Goal: Task Accomplishment & Management: Use online tool/utility

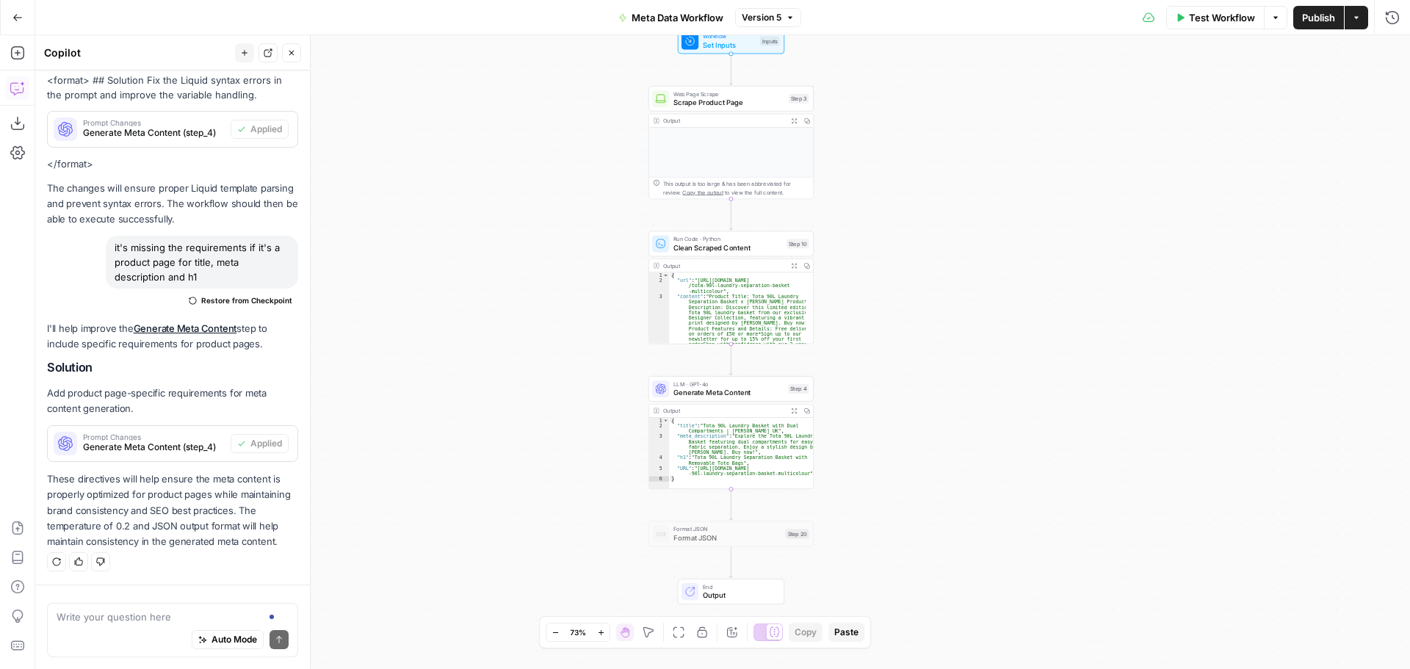
scroll to position [413, 0]
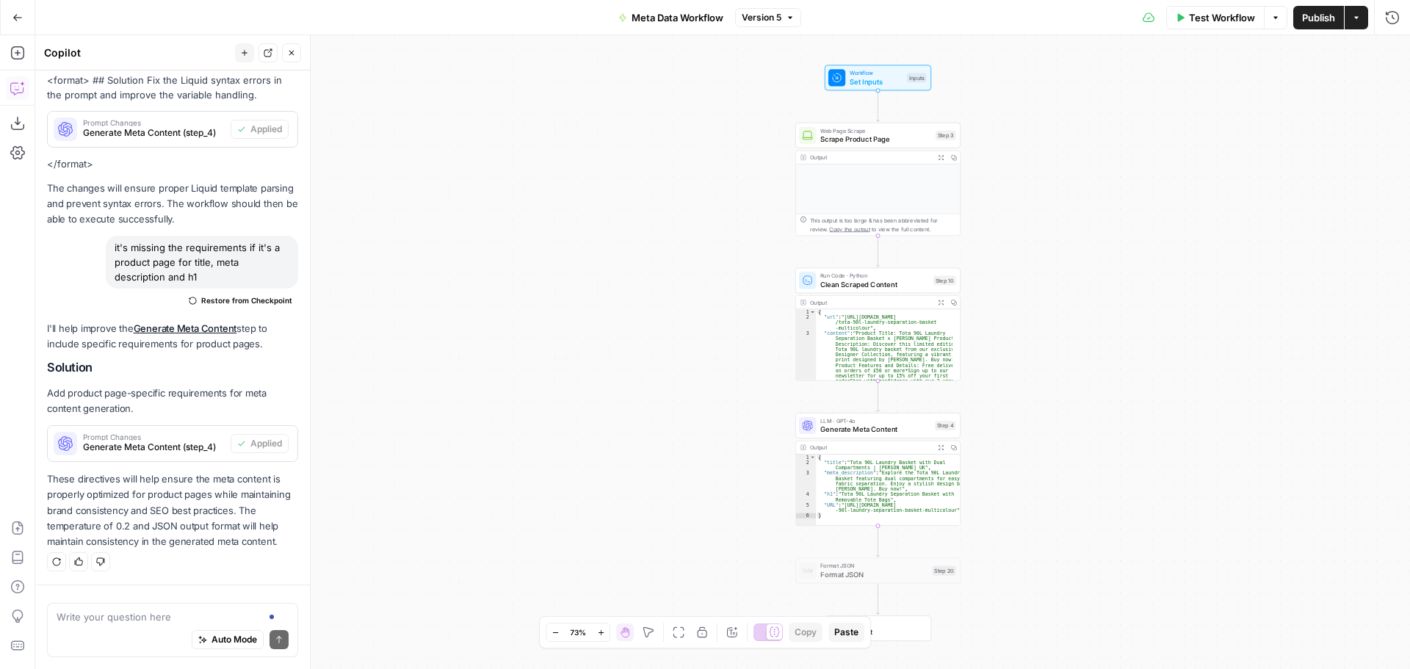
type textarea "**********"
click at [854, 417] on div "**********" at bounding box center [1295, 295] width 999 height 461
click at [1059, 386] on div "**********" at bounding box center [722, 352] width 1375 height 634
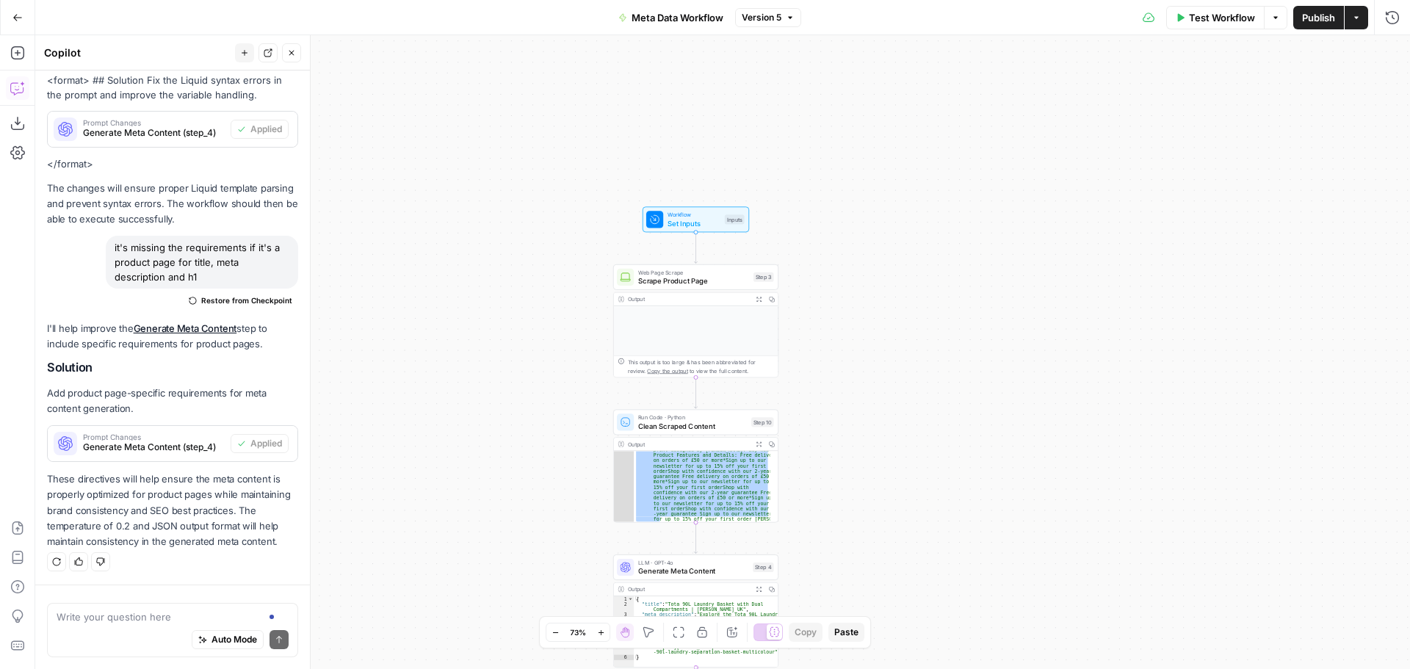
drag, startPoint x: 1146, startPoint y: 367, endPoint x: 964, endPoint y: 252, distance: 215.6
click at [964, 252] on div "**********" at bounding box center [722, 352] width 1375 height 634
click at [693, 453] on div ""content" : "Product Title: Tota 90L Laundry Separation Basket x Jonathan Lawes…" at bounding box center [702, 486] width 136 height 71
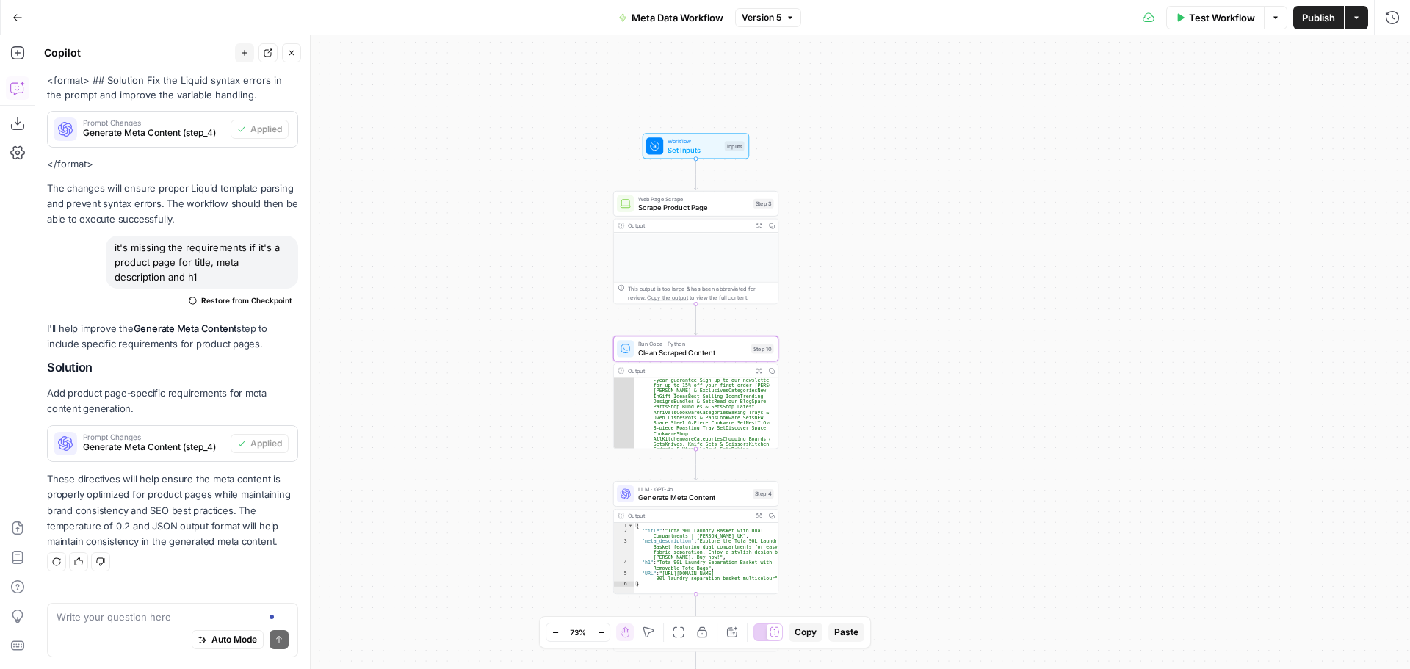
scroll to position [48, 0]
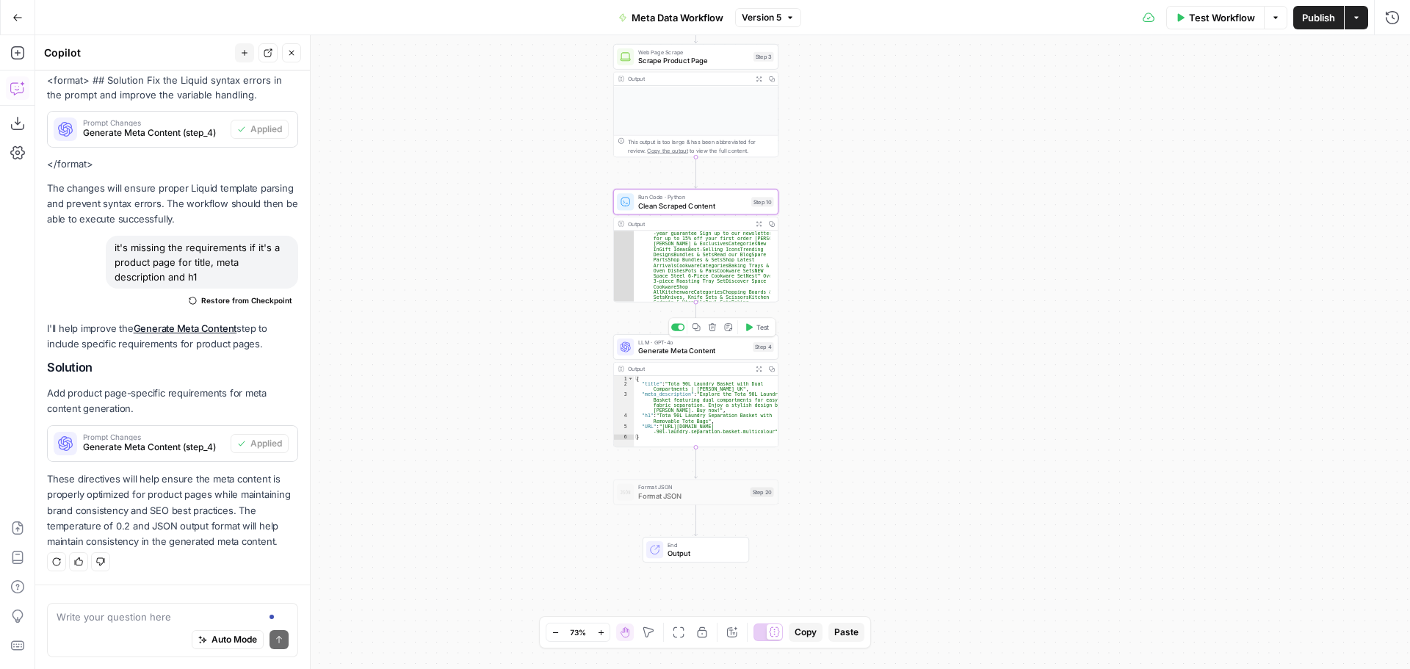
click at [718, 351] on span "Generate Meta Content" at bounding box center [693, 350] width 110 height 11
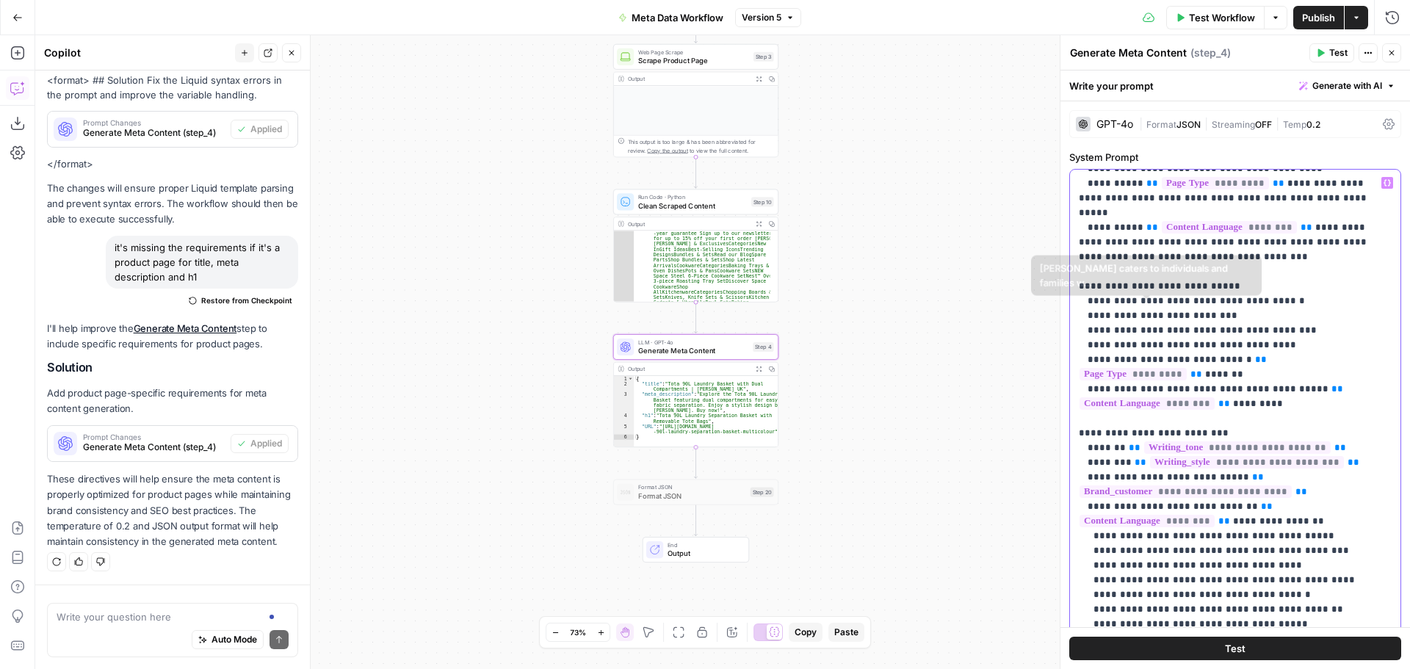
scroll to position [220, 0]
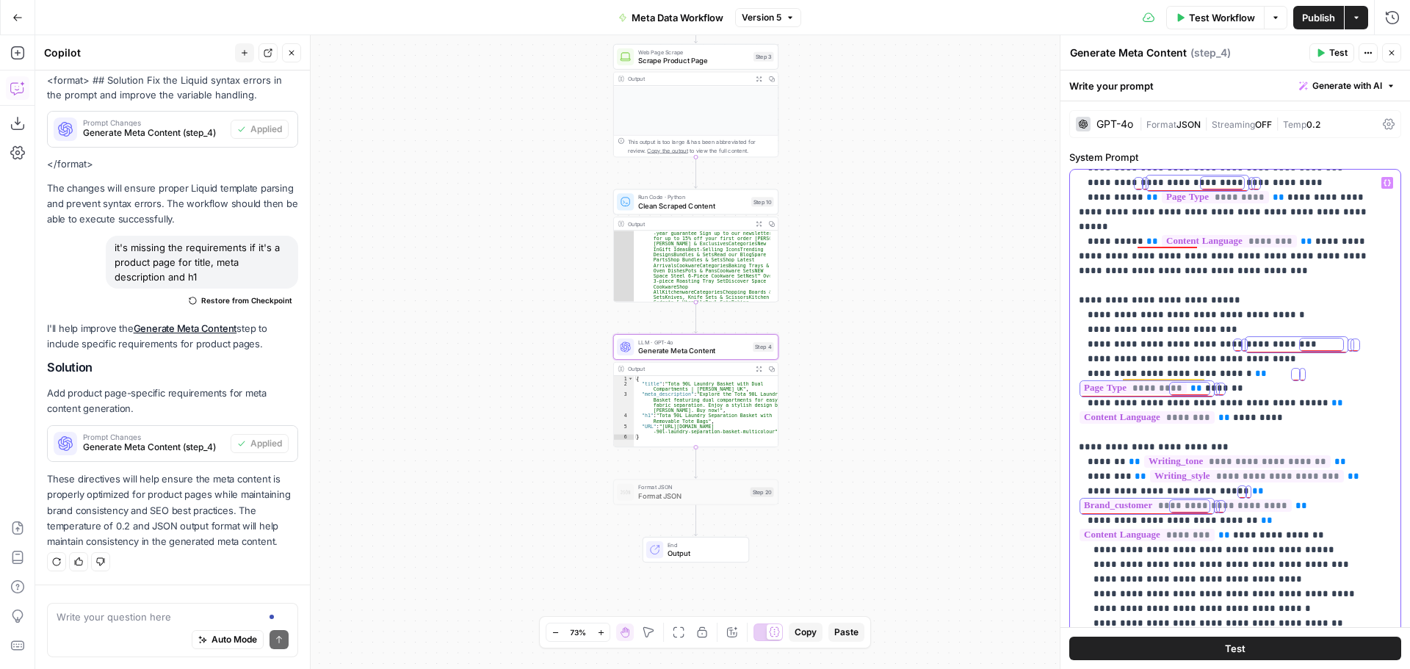
drag, startPoint x: 1164, startPoint y: 253, endPoint x: 1239, endPoint y: 267, distance: 76.9
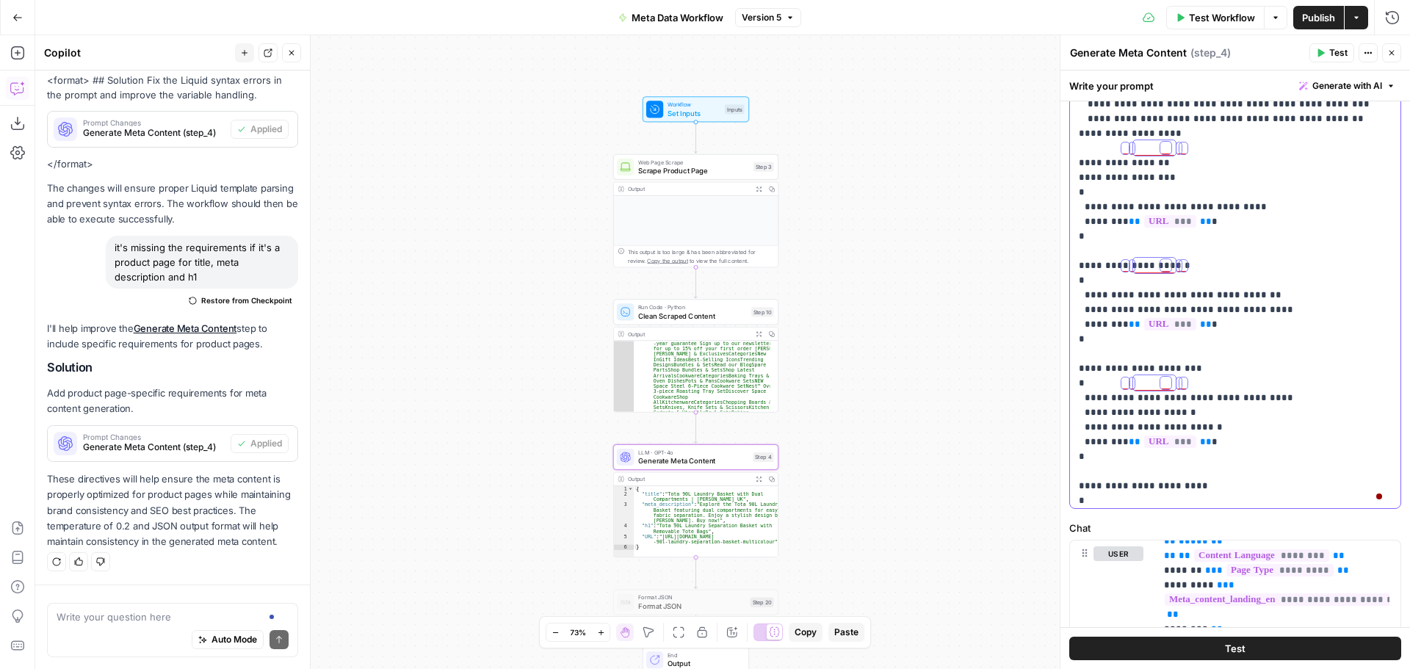
scroll to position [1073, 0]
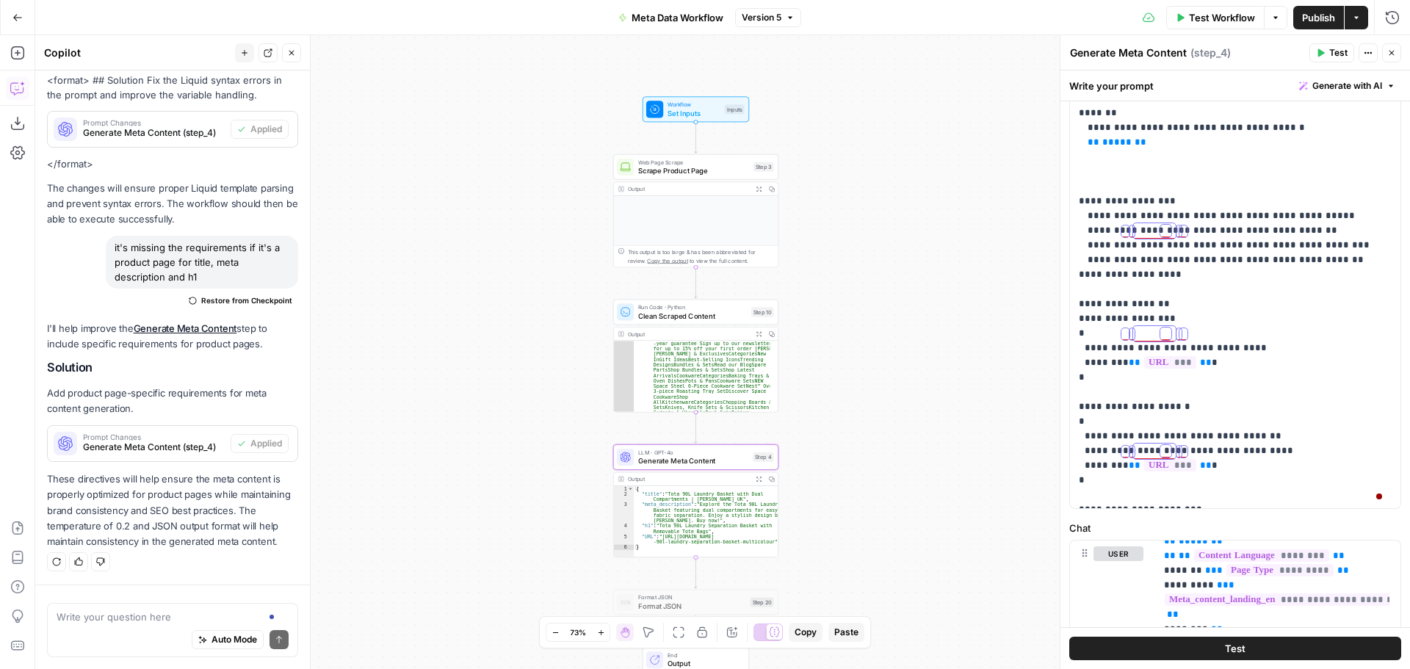
click at [1389, 57] on icon "button" at bounding box center [1392, 52] width 9 height 9
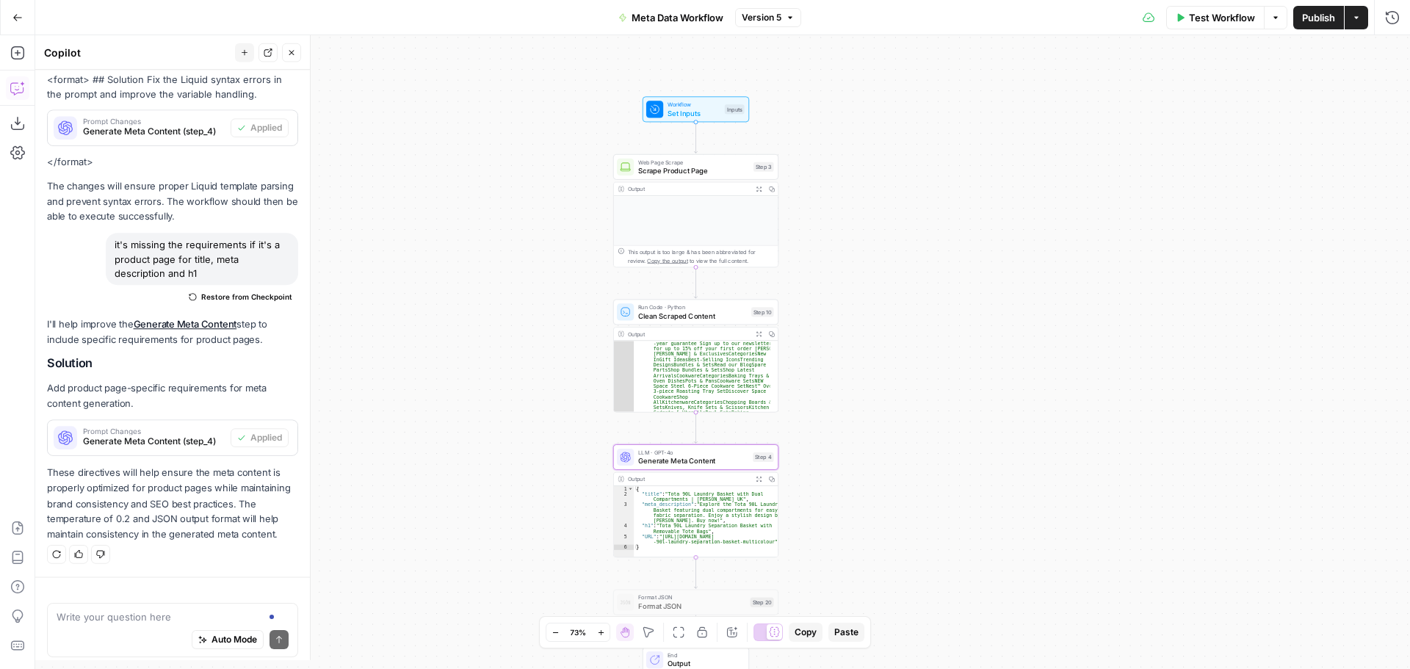
scroll to position [413, 0]
click at [1216, 15] on span "Test Workflow" at bounding box center [1222, 17] width 66 height 15
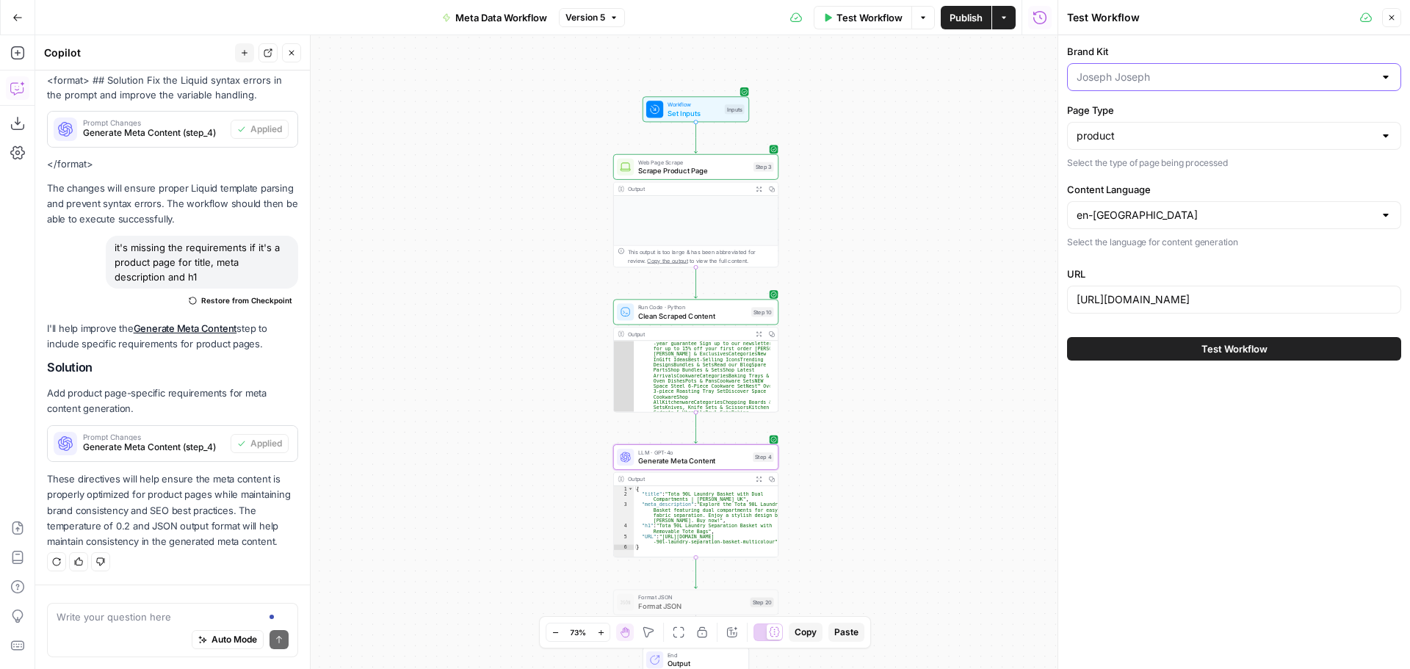
click at [1200, 71] on input "Brand Kit" at bounding box center [1226, 77] width 298 height 15
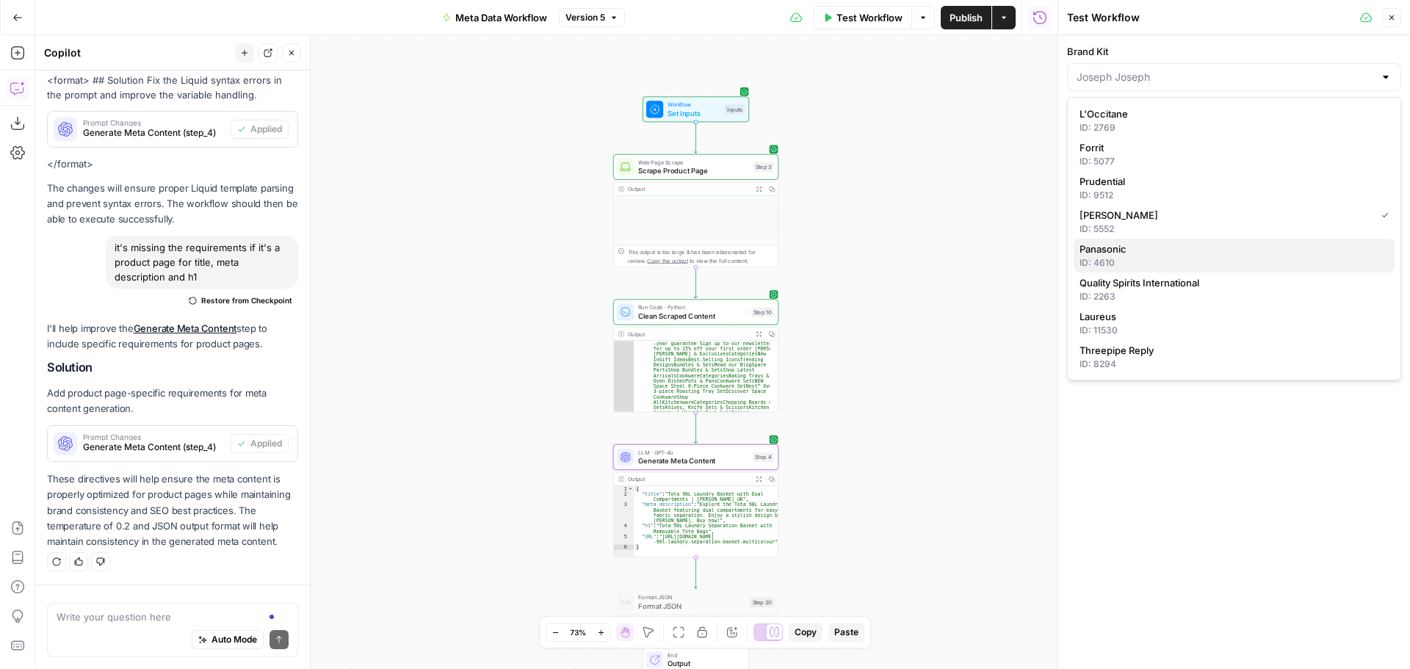
click at [1200, 261] on div "ID: 4610" at bounding box center [1234, 262] width 309 height 13
type input "Panasonic"
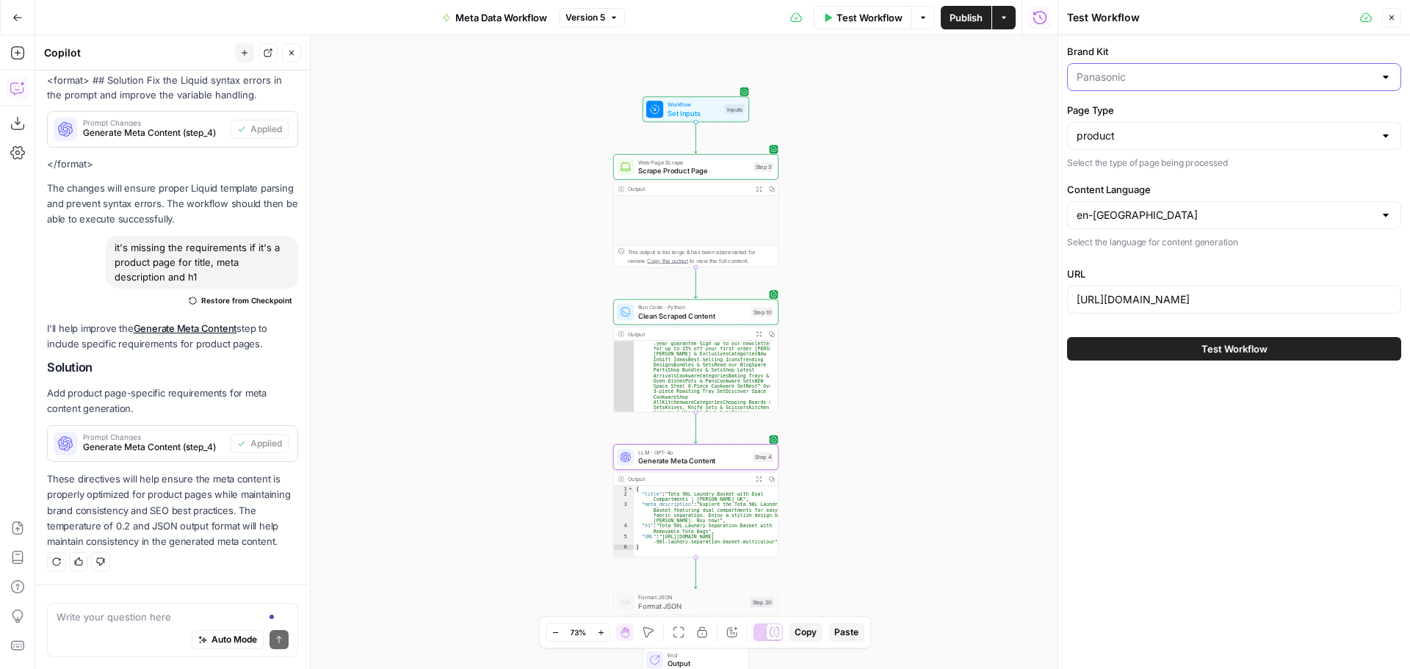
click at [1161, 74] on input "Brand Kit" at bounding box center [1226, 77] width 298 height 15
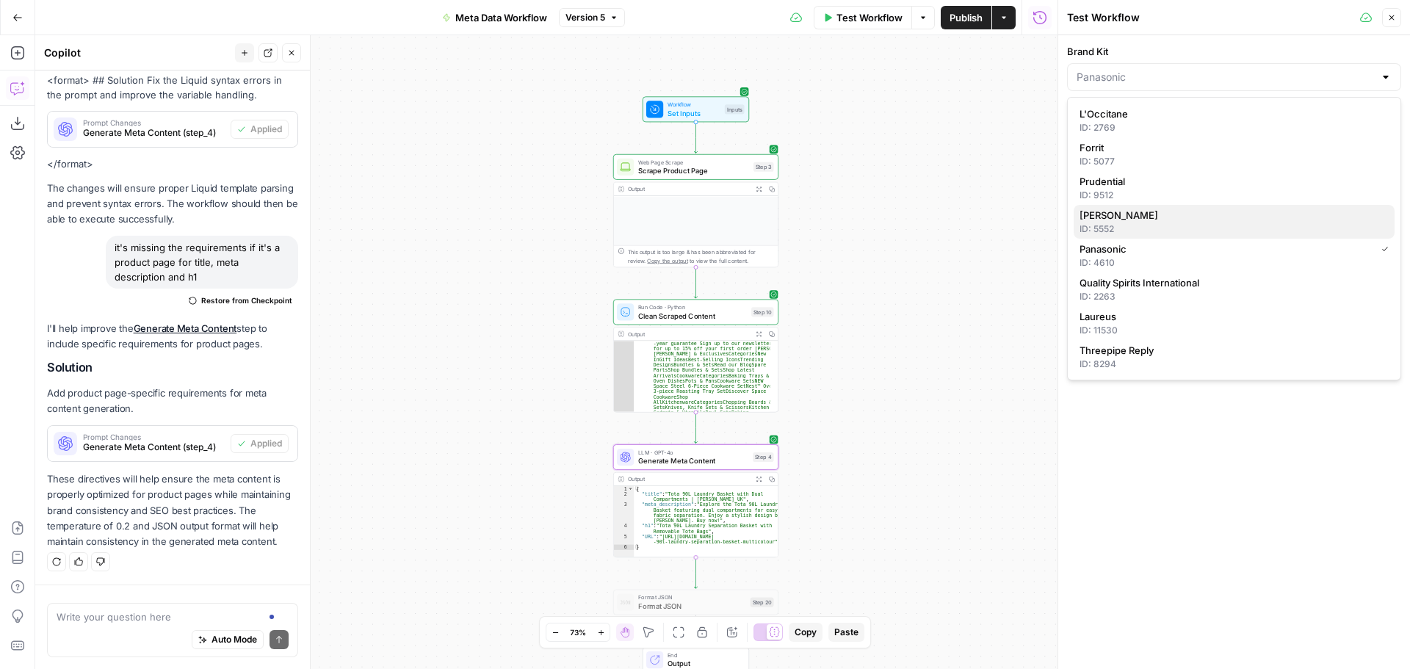
click at [1150, 220] on span "[PERSON_NAME]" at bounding box center [1231, 215] width 303 height 15
type input "[PERSON_NAME]"
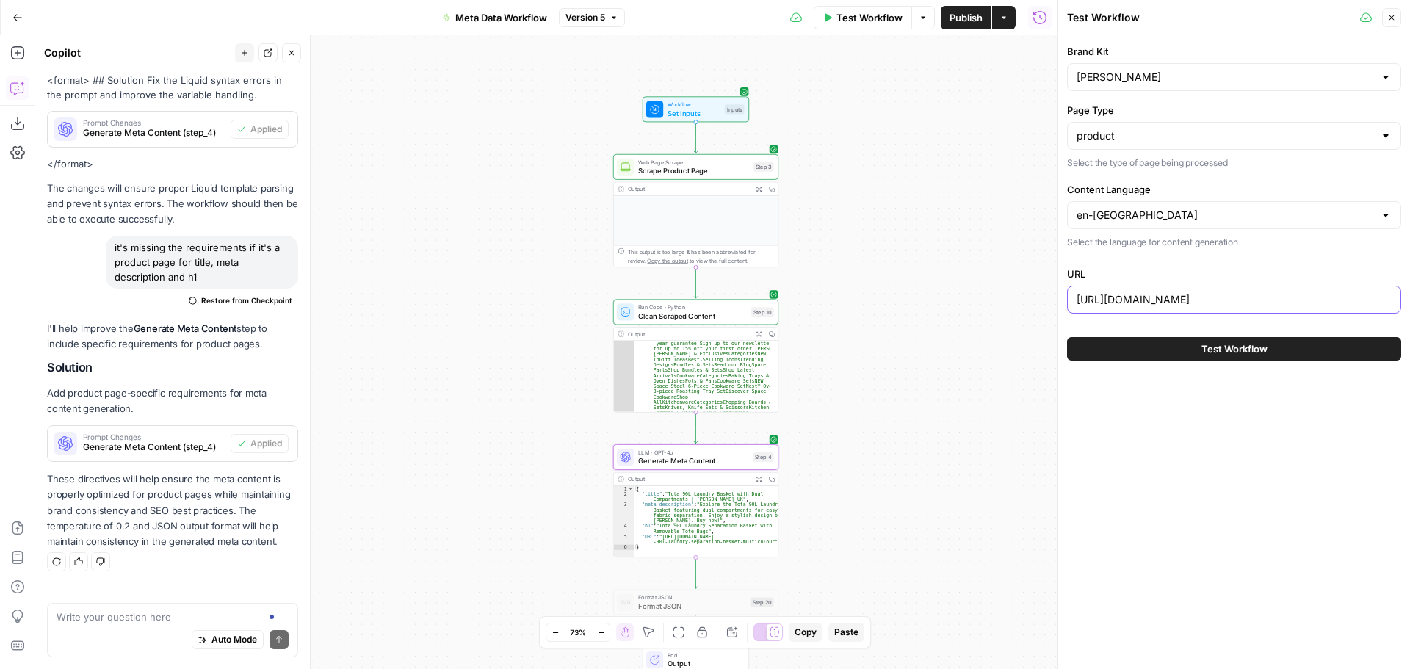
click at [1294, 298] on input "https://www.josephjoseph.com/products/tota-90l-laundry-separation-basket-multic…" at bounding box center [1234, 299] width 315 height 15
click at [1233, 353] on span "Test Workflow" at bounding box center [1235, 349] width 66 height 15
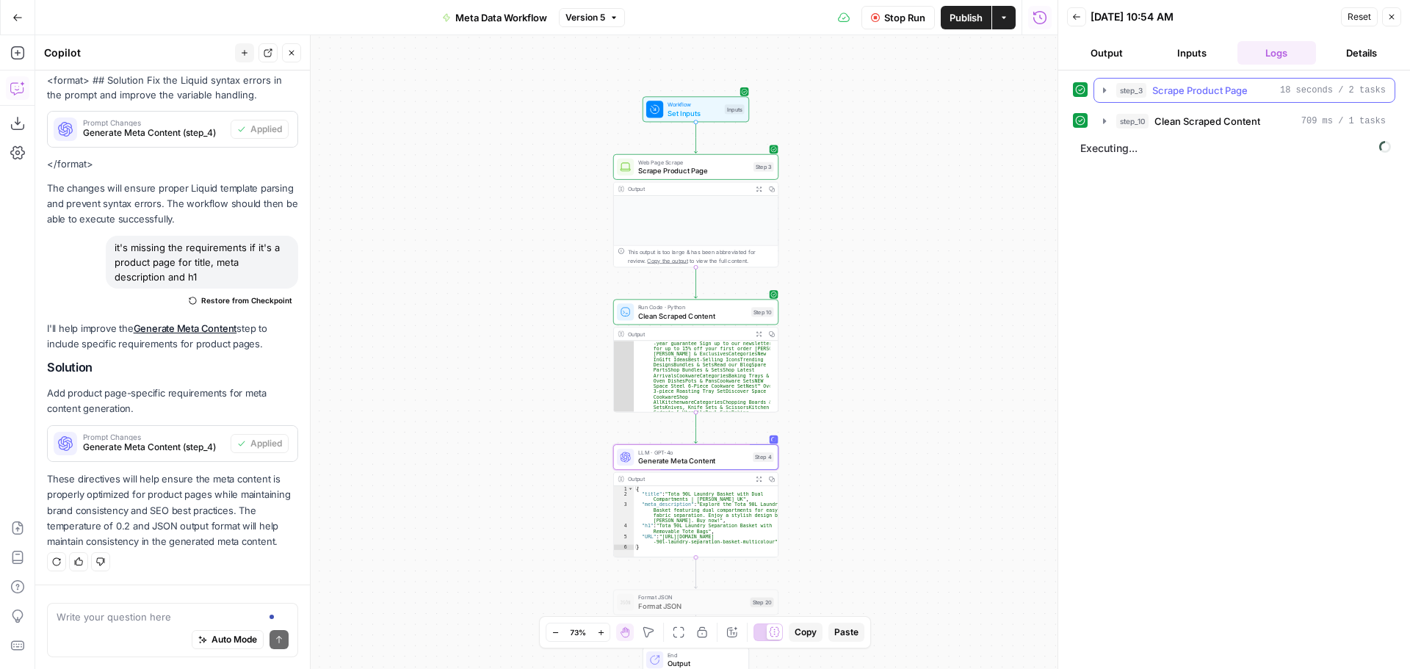
click at [1106, 87] on icon "button" at bounding box center [1105, 90] width 12 height 12
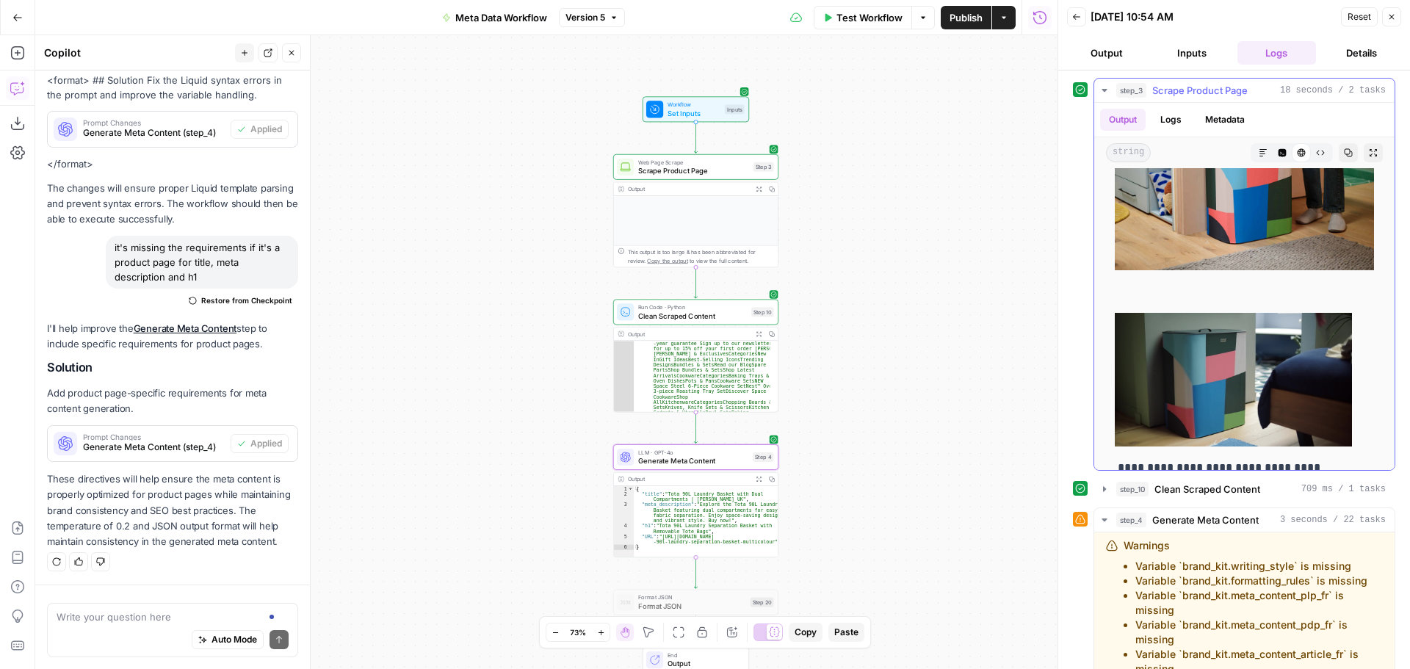
scroll to position [4114, 0]
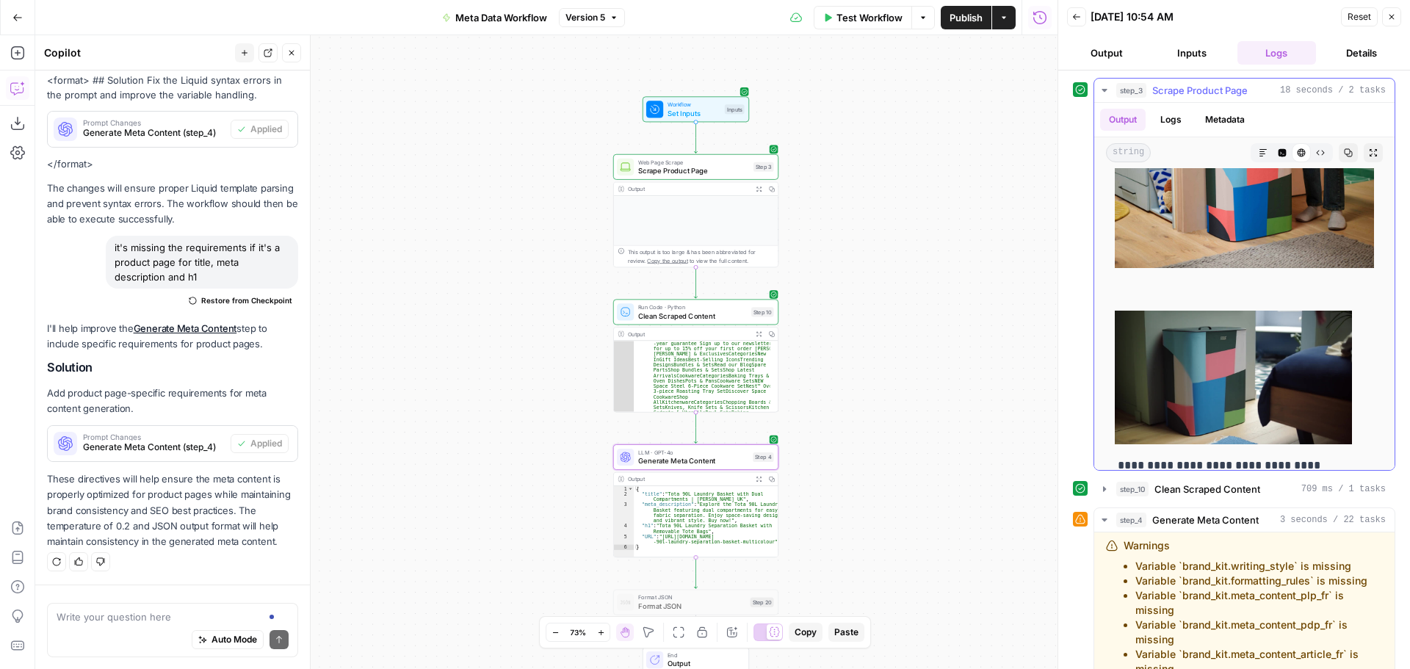
click at [1104, 89] on icon "button" at bounding box center [1104, 90] width 5 height 3
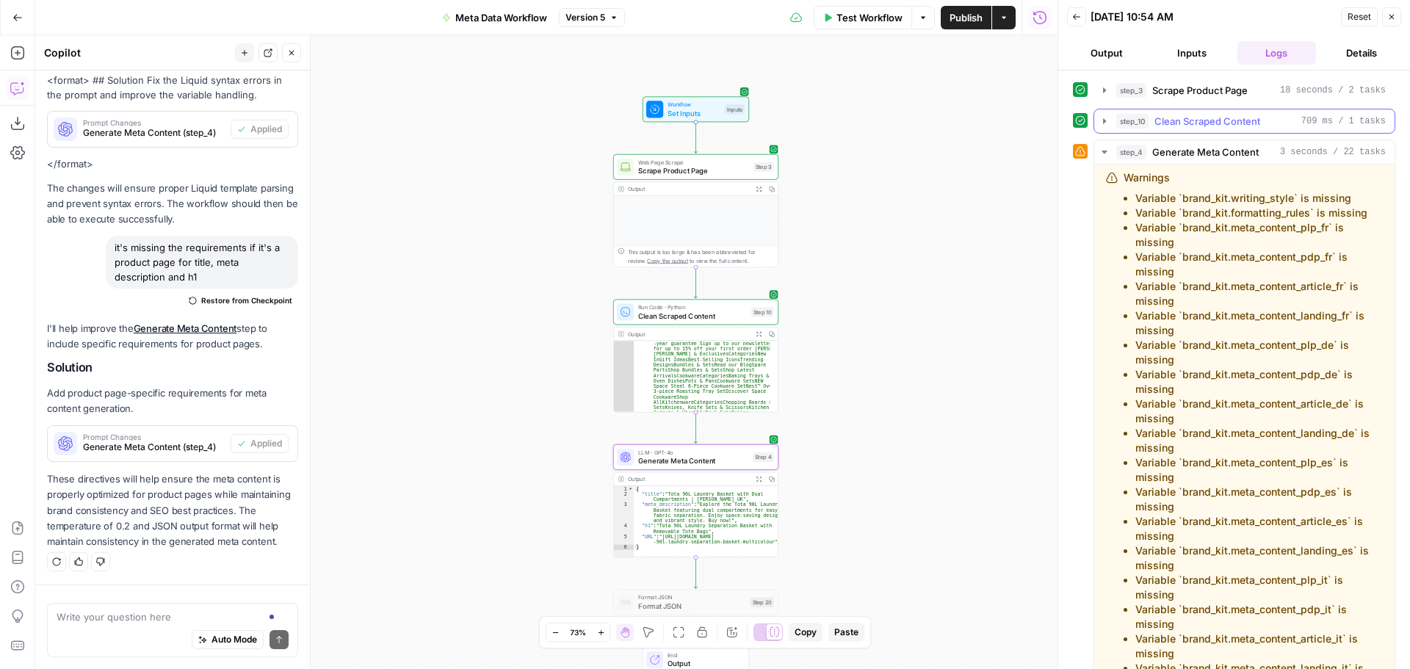
click at [1103, 117] on icon "button" at bounding box center [1105, 121] width 12 height 12
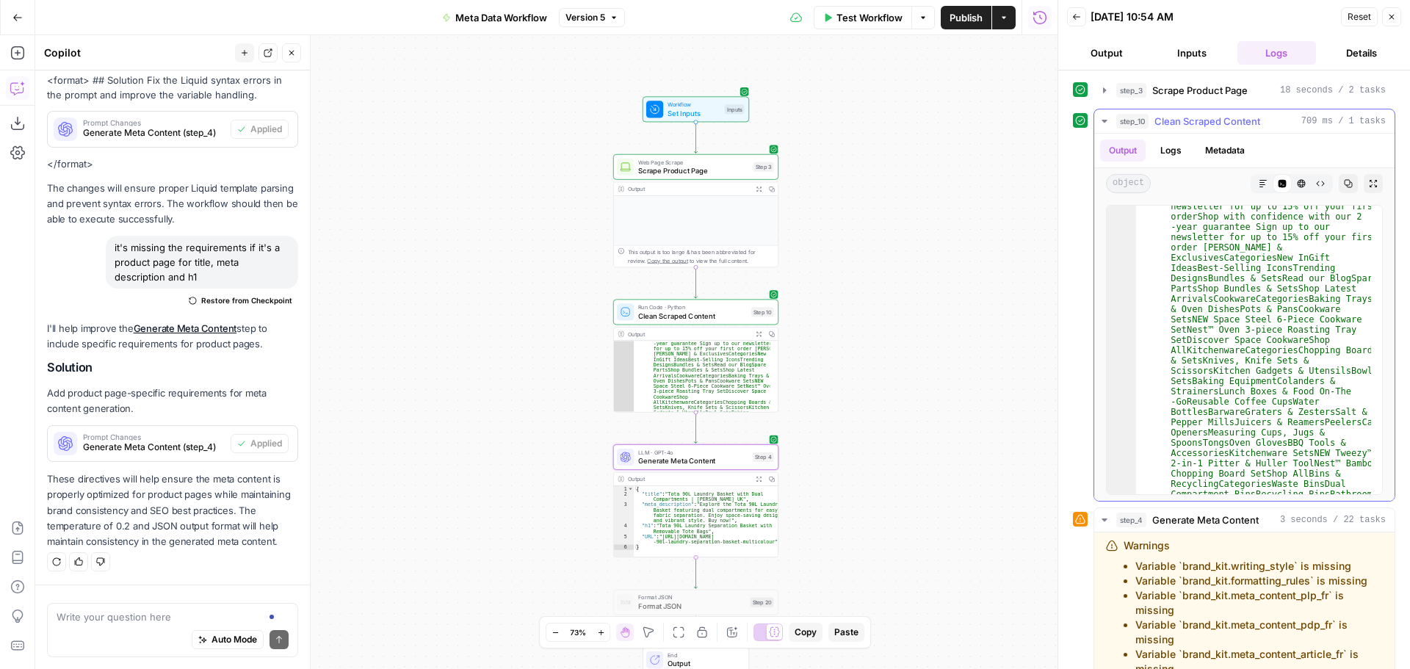
scroll to position [0, 0]
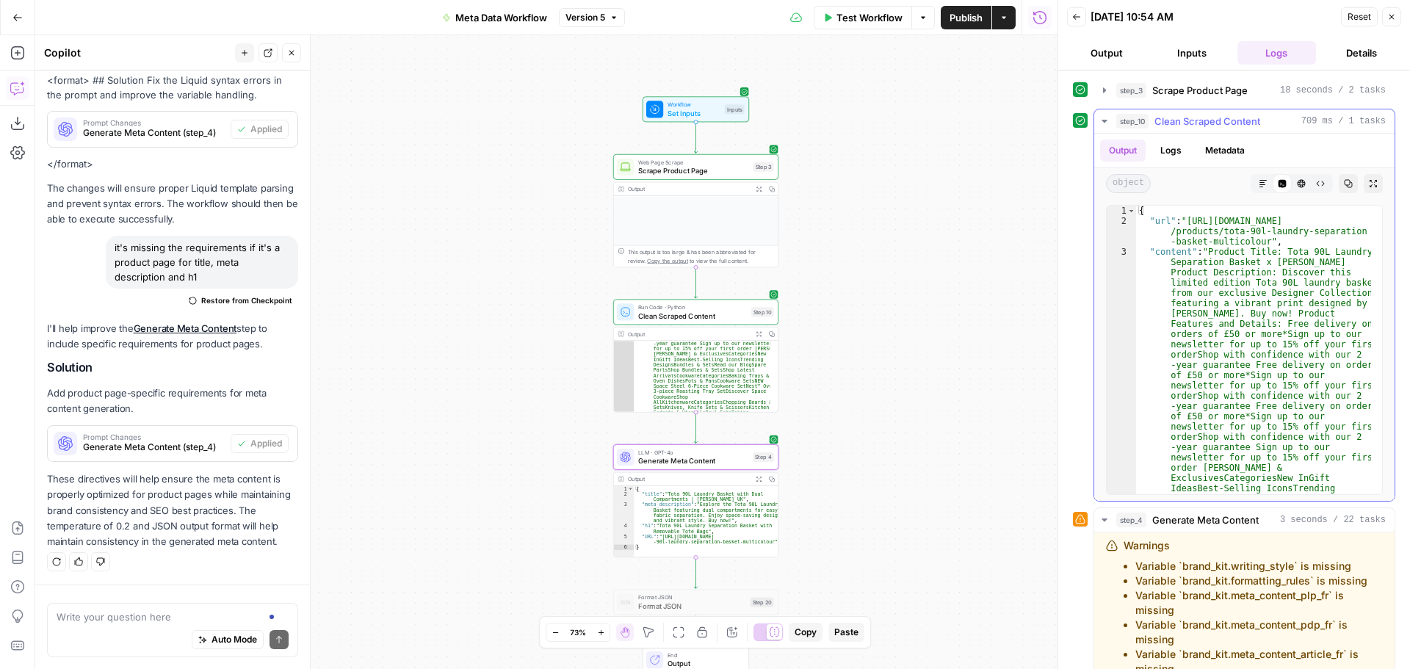
click at [1102, 115] on icon "button" at bounding box center [1105, 121] width 12 height 12
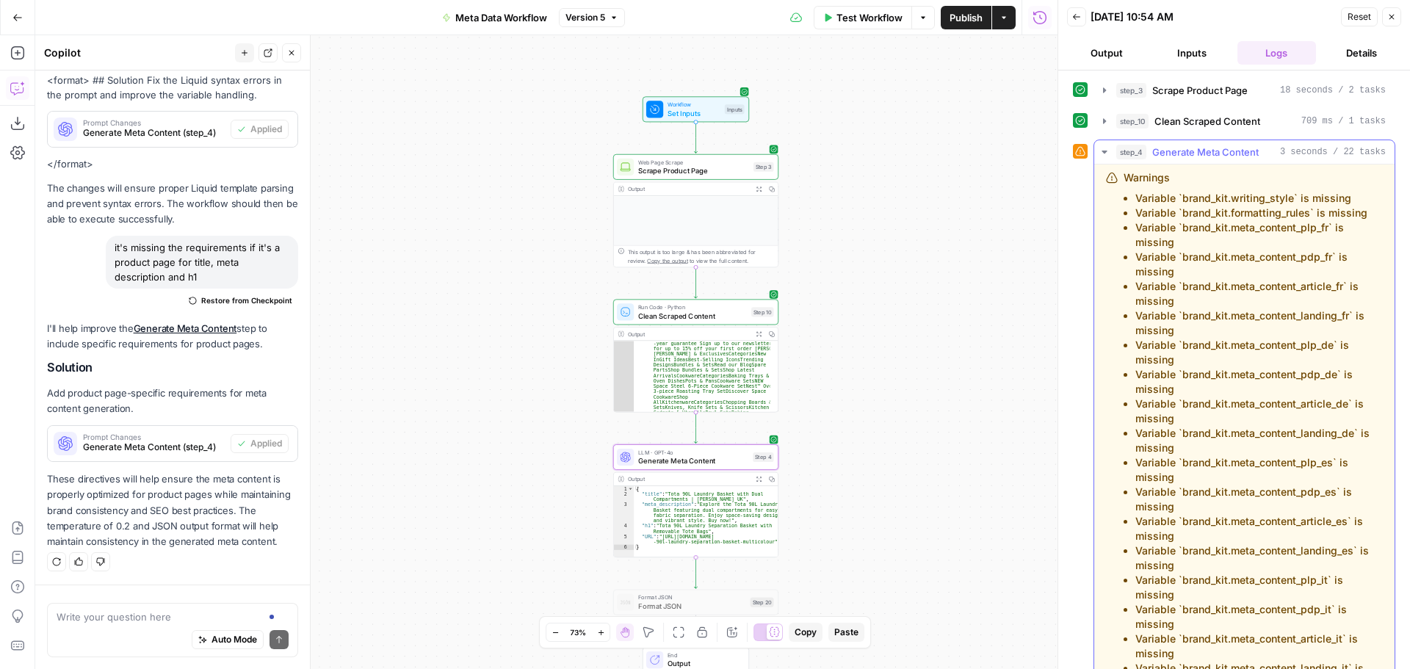
click at [1102, 154] on icon "button" at bounding box center [1105, 152] width 12 height 12
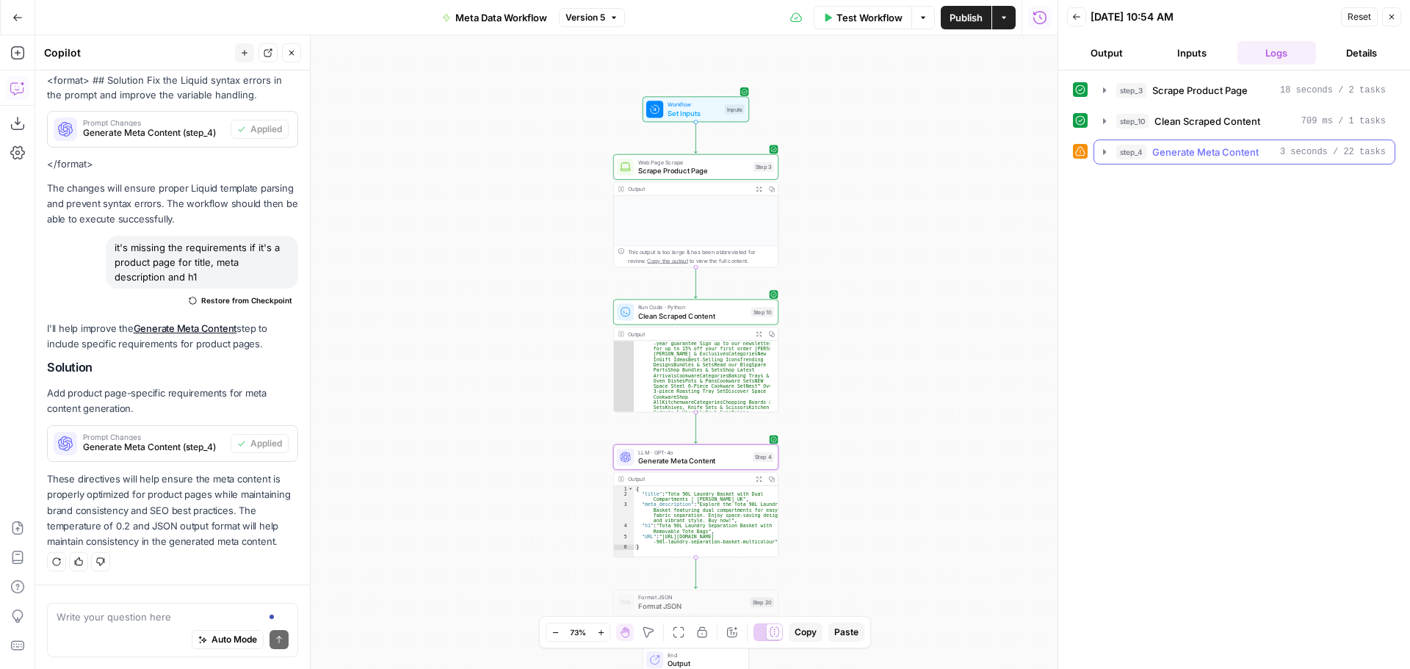
click at [1189, 157] on span "Generate Meta Content" at bounding box center [1206, 152] width 107 height 15
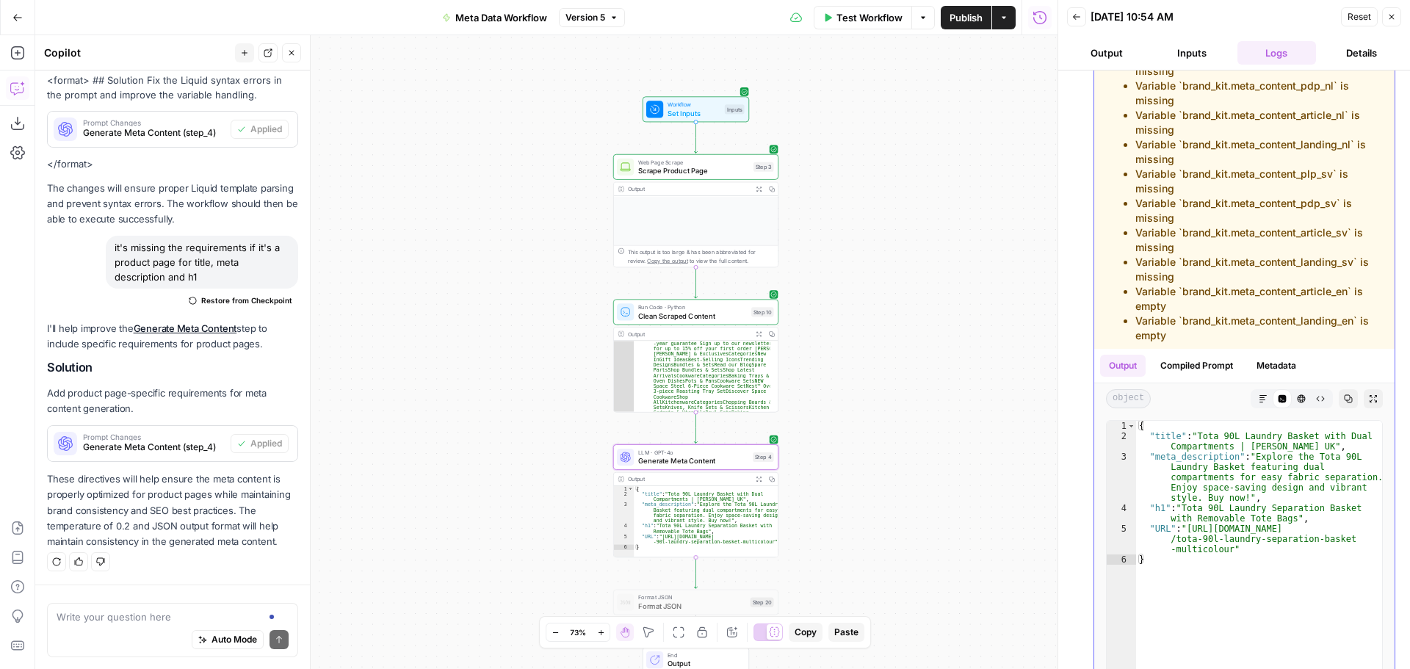
scroll to position [696, 0]
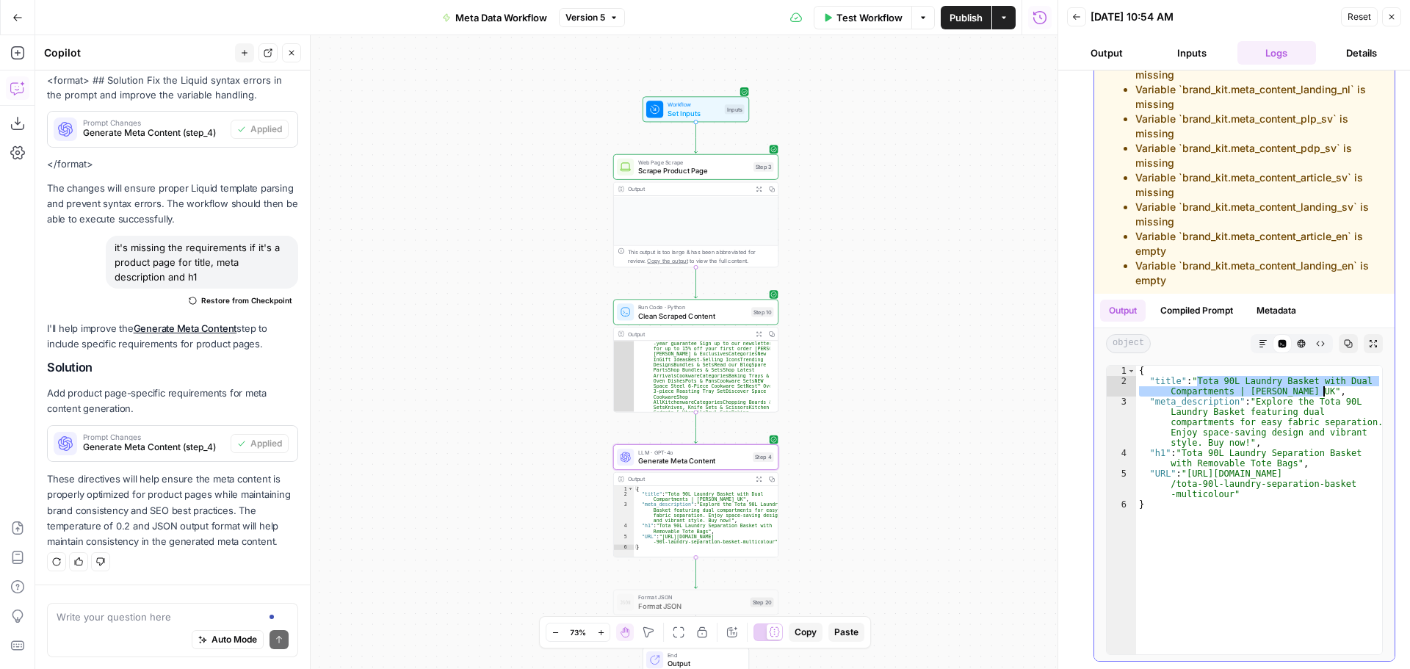
drag, startPoint x: 1197, startPoint y: 378, endPoint x: 1324, endPoint y: 394, distance: 128.7
click at [1324, 394] on div "{ "title" : "Tota 90L Laundry Basket with Dual Compartments | Joseph Joseph UK"…" at bounding box center [1259, 520] width 246 height 309
click at [1261, 414] on div "{ "title" : "Tota 90L Laundry Basket with Dual Compartments | Joseph Joseph UK"…" at bounding box center [1259, 520] width 246 height 309
type textarea "**********"
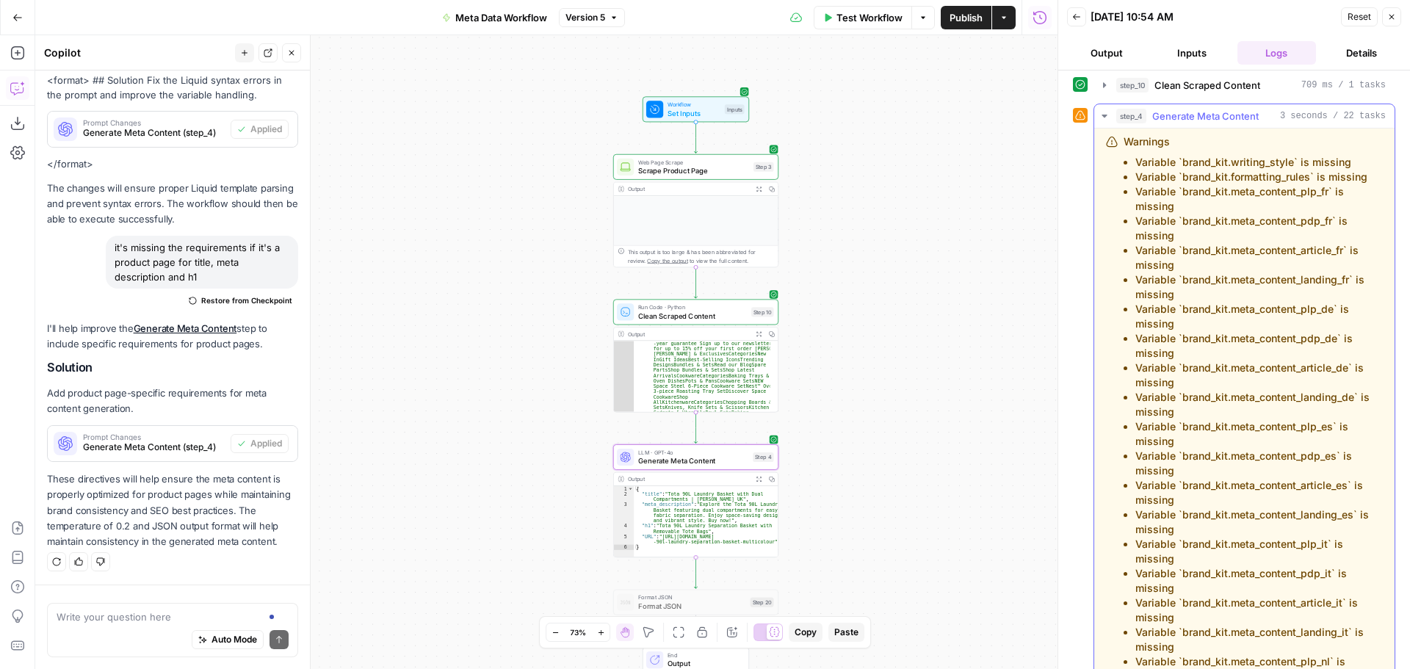
scroll to position [0, 0]
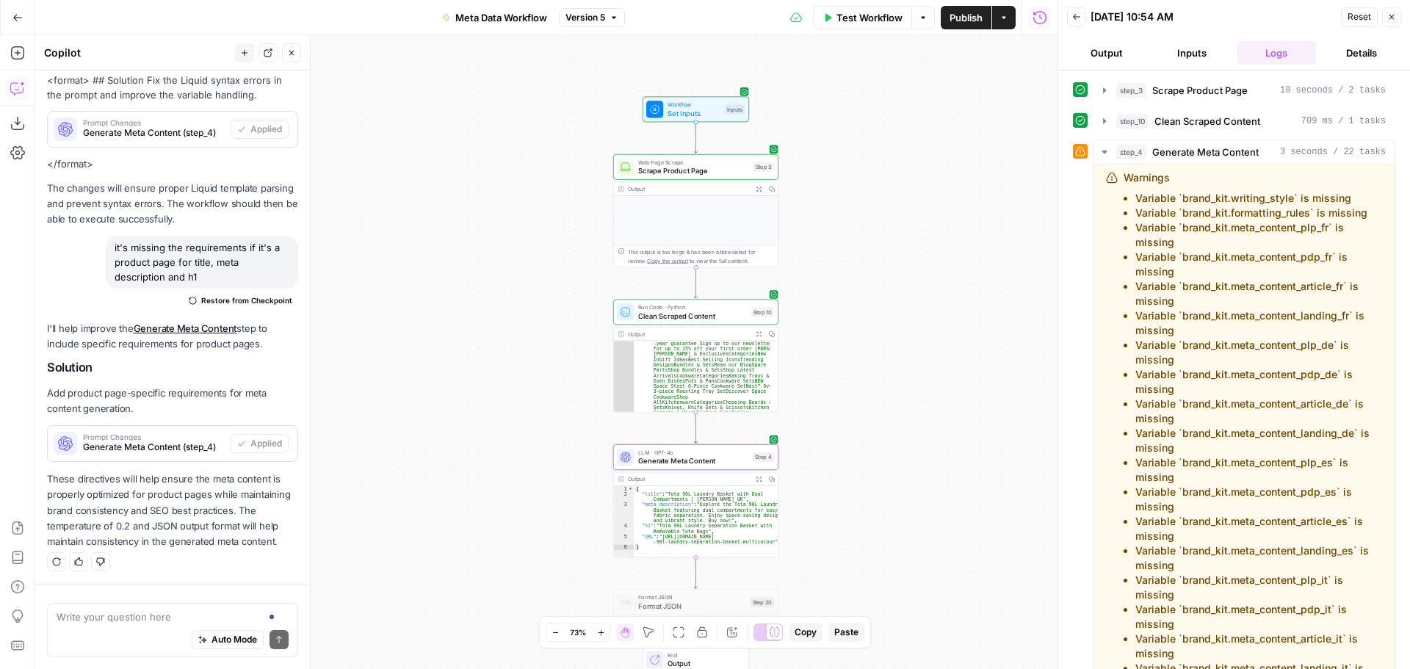
click at [1390, 21] on icon "button" at bounding box center [1392, 16] width 9 height 9
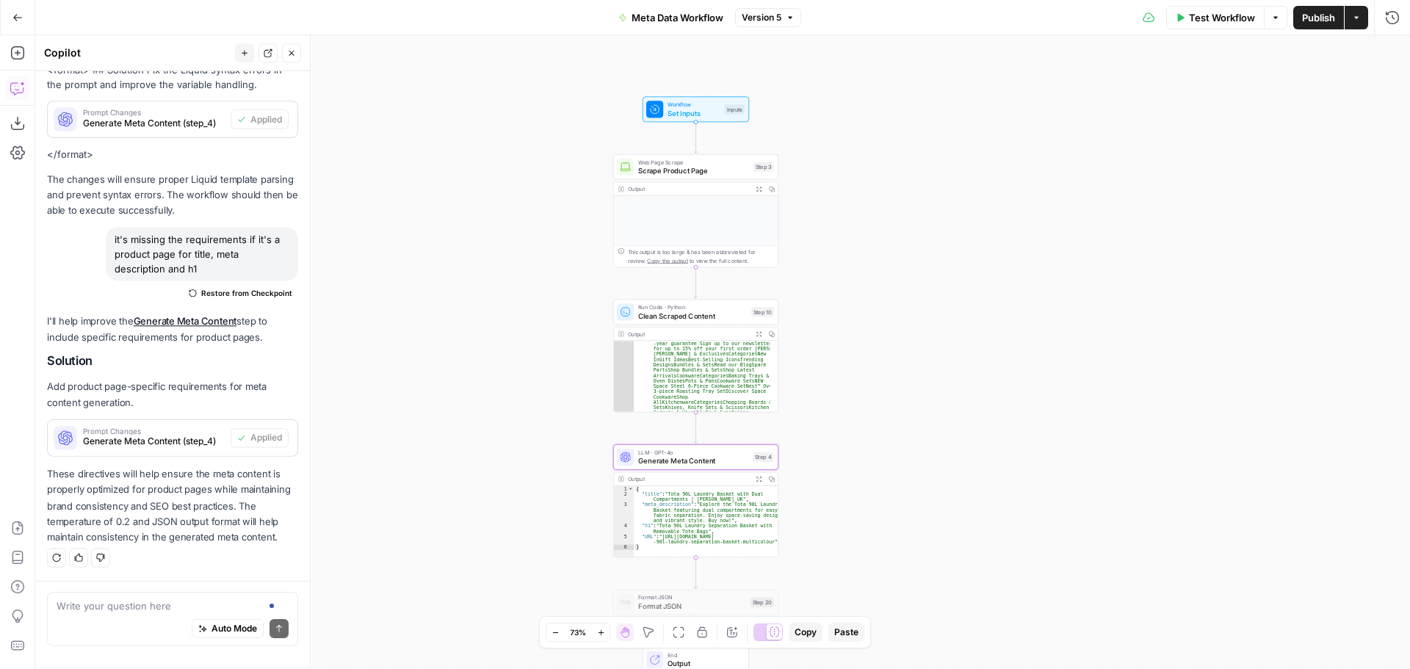
click at [1209, 21] on span "Test Workflow" at bounding box center [1222, 17] width 66 height 15
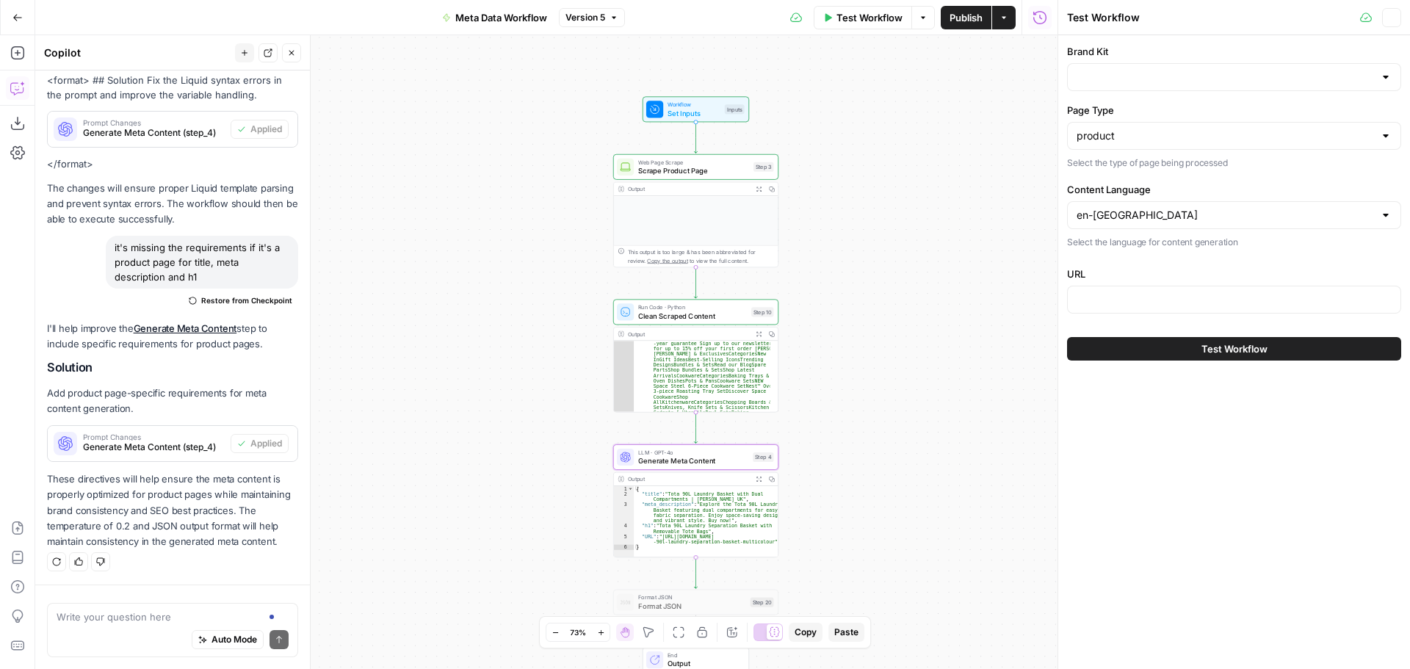
scroll to position [413, 0]
click at [1206, 85] on div at bounding box center [1234, 77] width 334 height 28
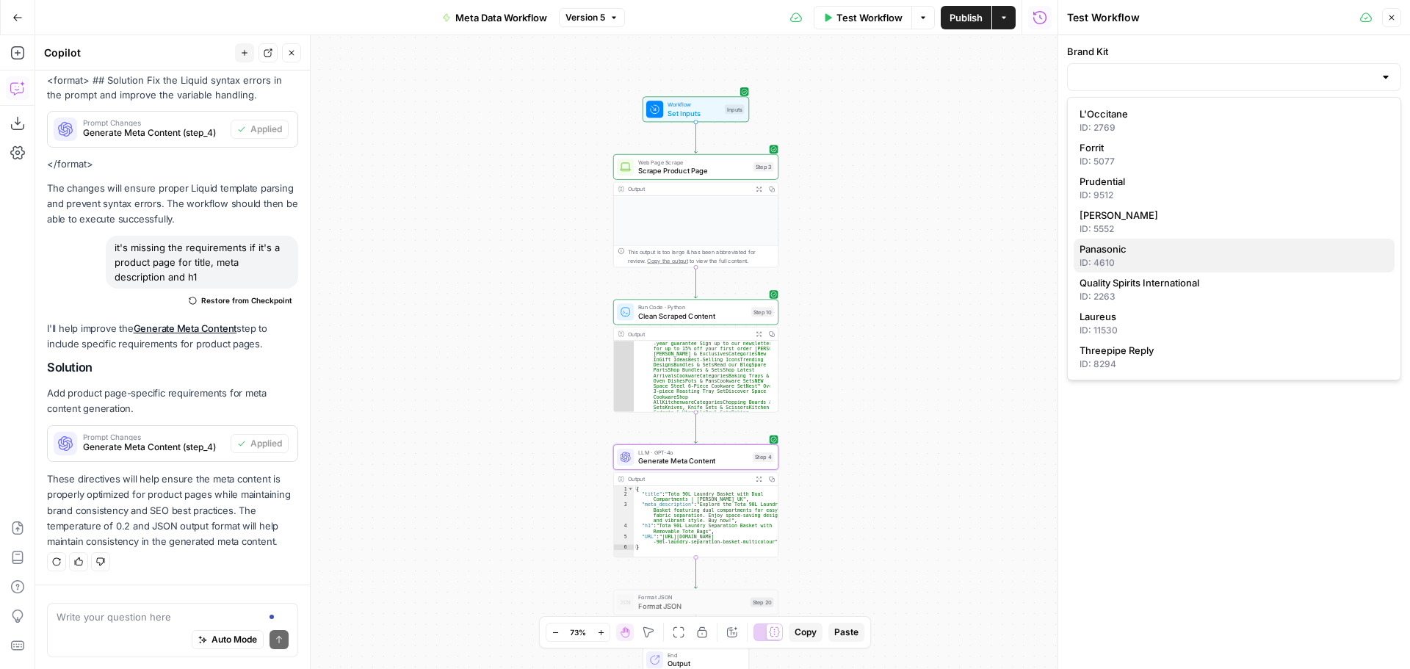
click at [1153, 265] on div "ID: 4610" at bounding box center [1234, 262] width 309 height 13
type input "Panasonic"
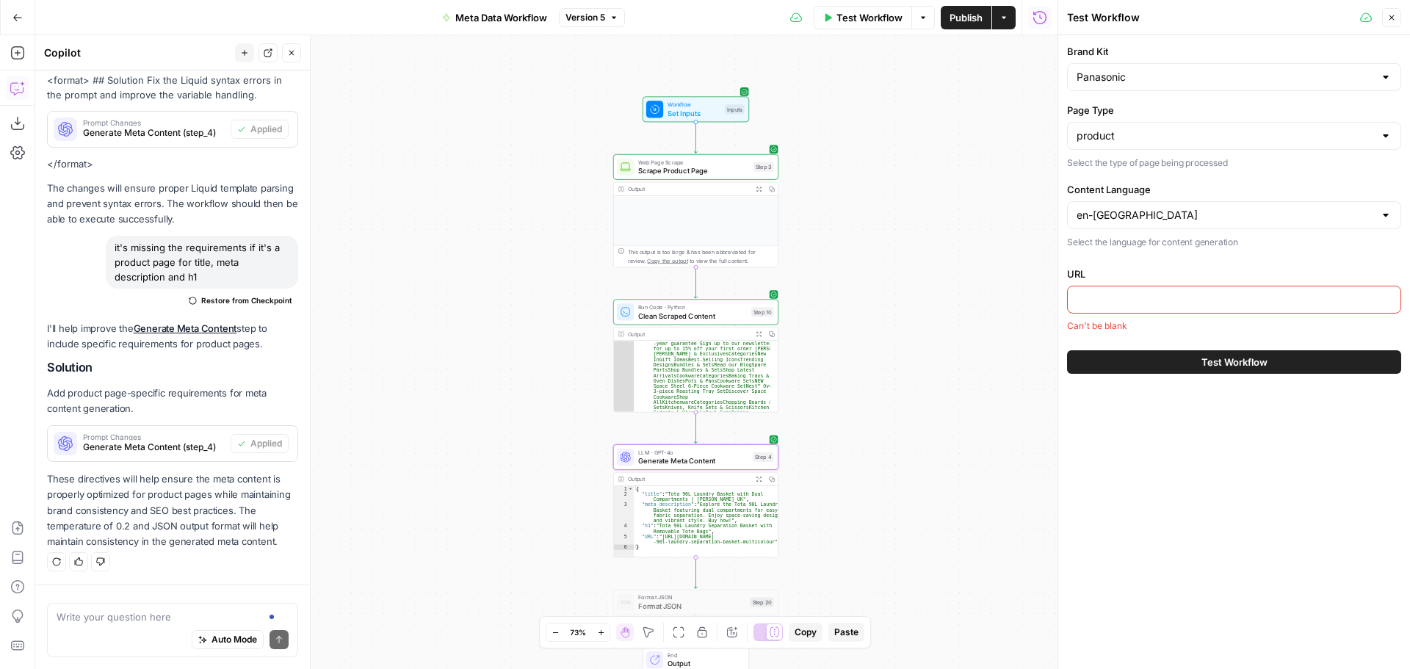
click at [1390, 19] on icon "button" at bounding box center [1392, 17] width 9 height 9
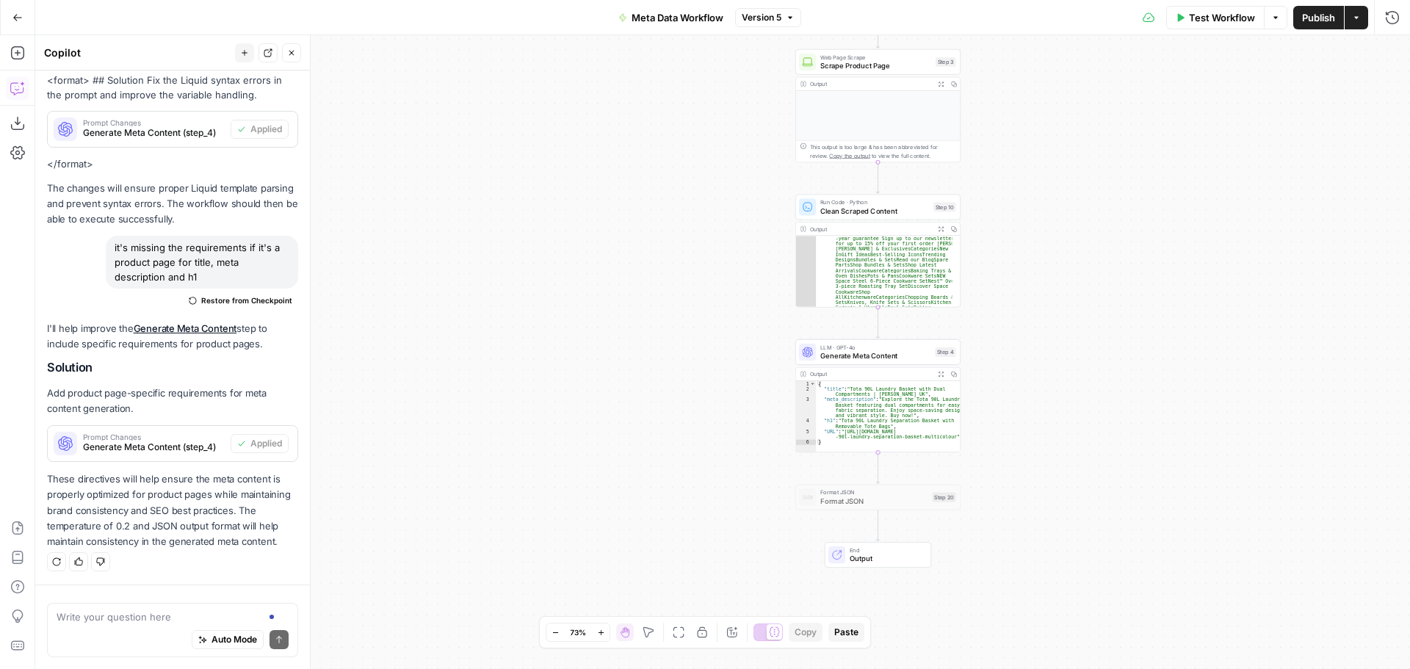
click at [22, 22] on icon "button" at bounding box center [17, 17] width 10 height 10
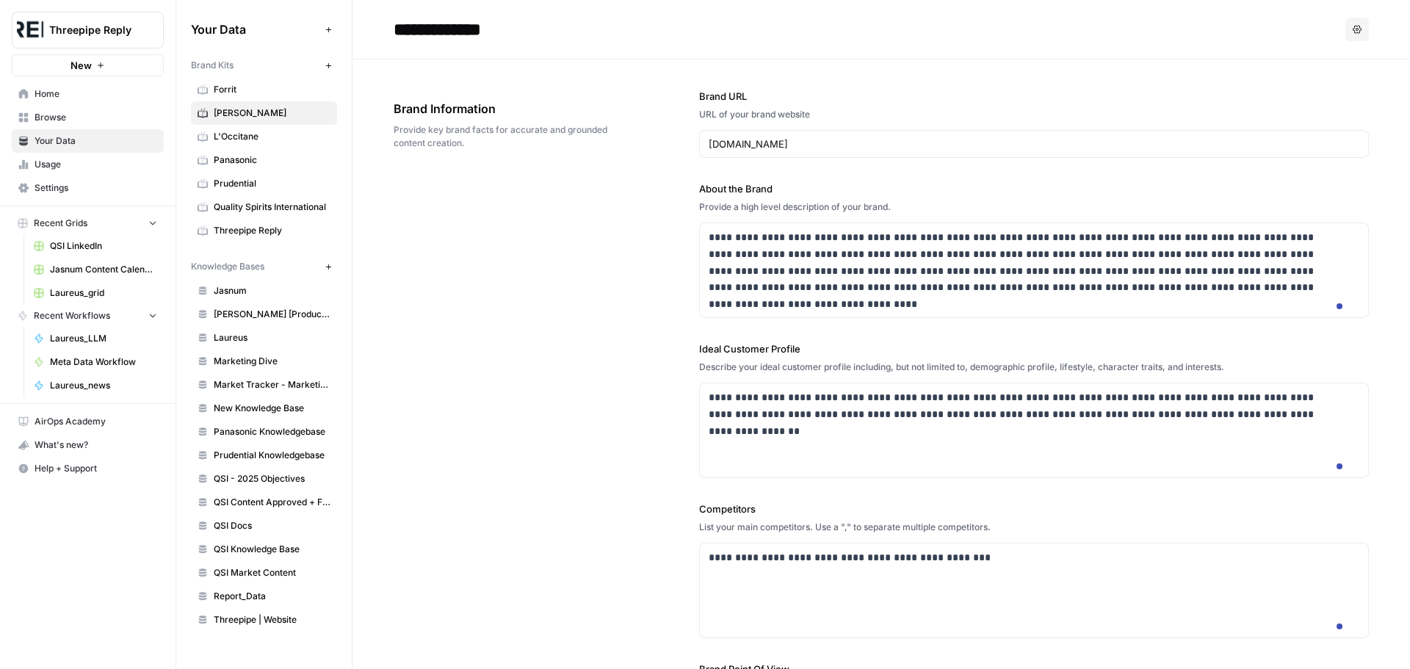
click at [67, 116] on span "Browse" at bounding box center [96, 117] width 123 height 13
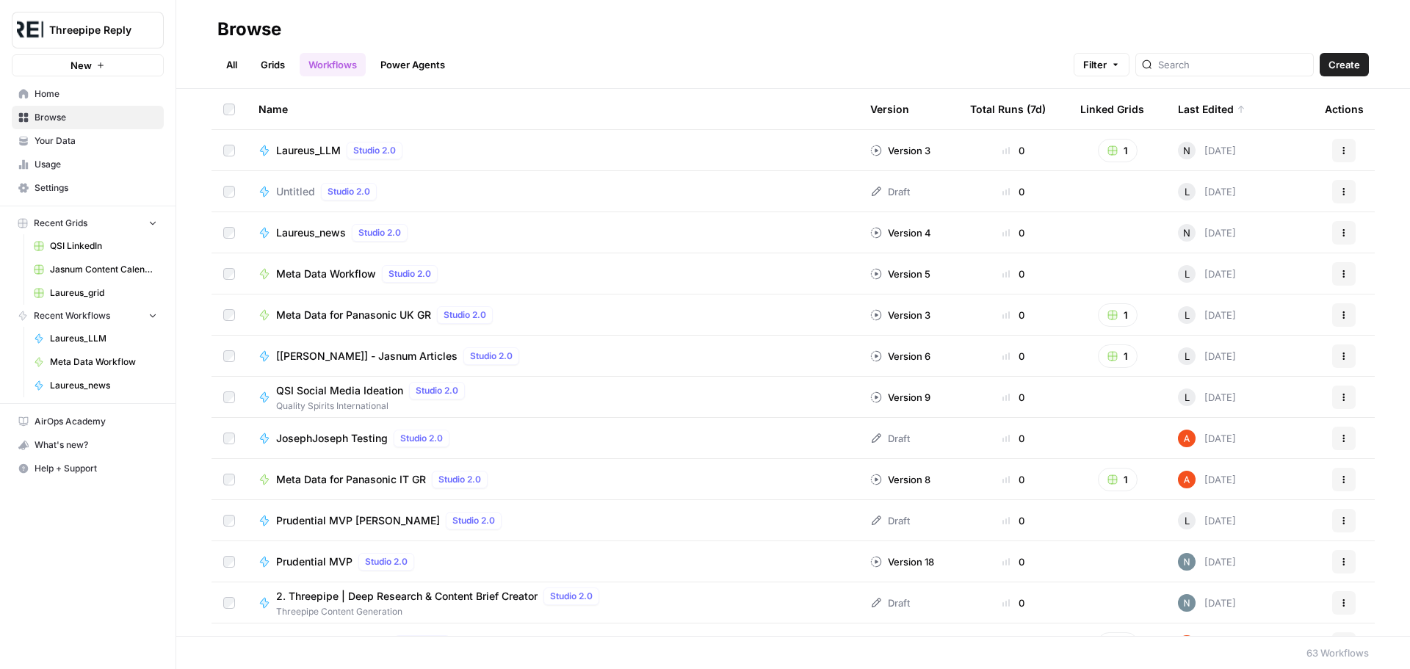
click at [295, 187] on span "Untitled" at bounding box center [295, 191] width 39 height 15
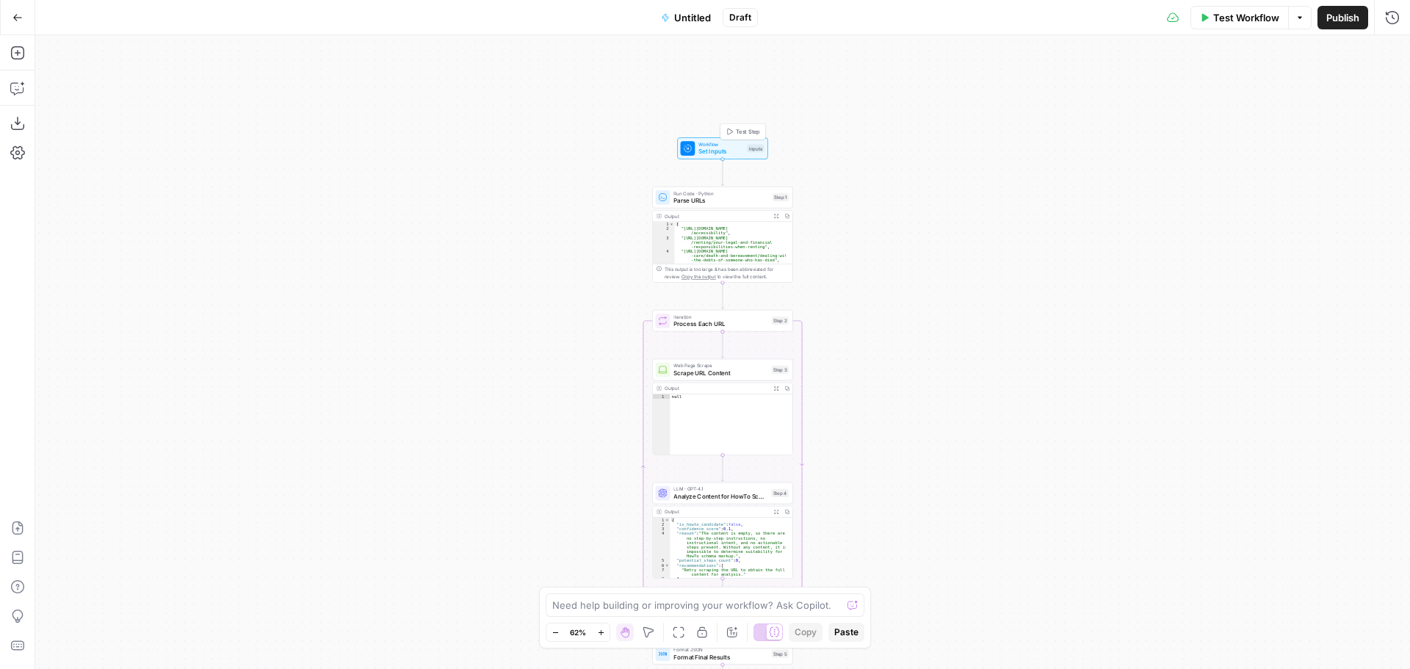
click at [721, 147] on span "Set Inputs" at bounding box center [721, 151] width 45 height 9
click at [1394, 51] on icon "button" at bounding box center [1392, 53] width 5 height 5
click at [721, 203] on span "Parse URLs" at bounding box center [721, 200] width 95 height 9
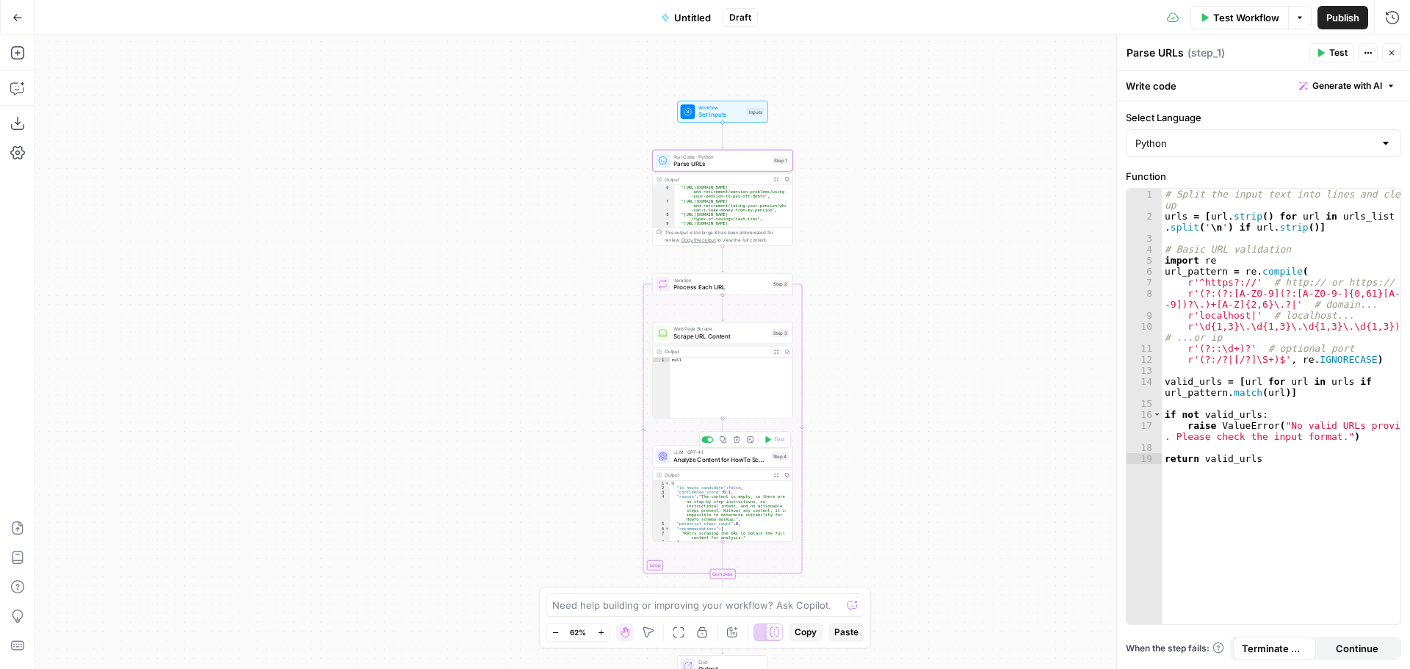
click at [696, 459] on span "Analyze Content for HowTo Schema" at bounding box center [721, 459] width 94 height 9
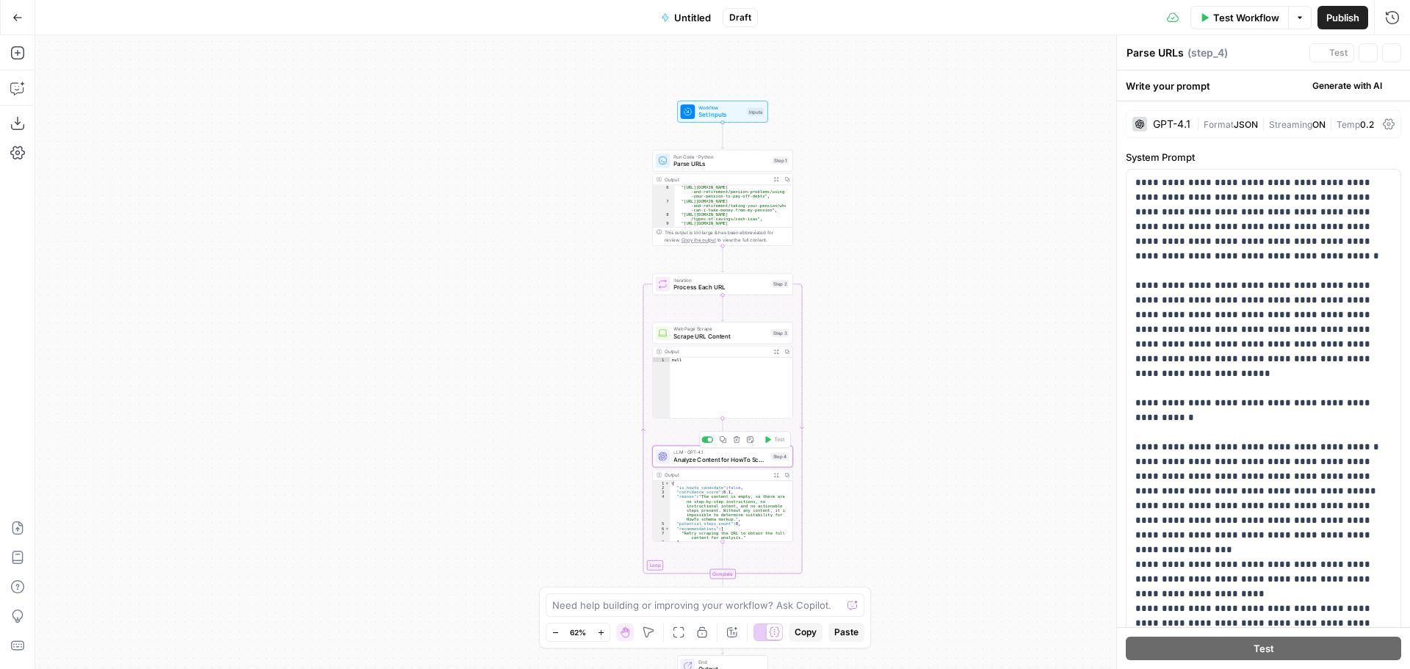
type textarea "Analyze Content for HowTo Schema"
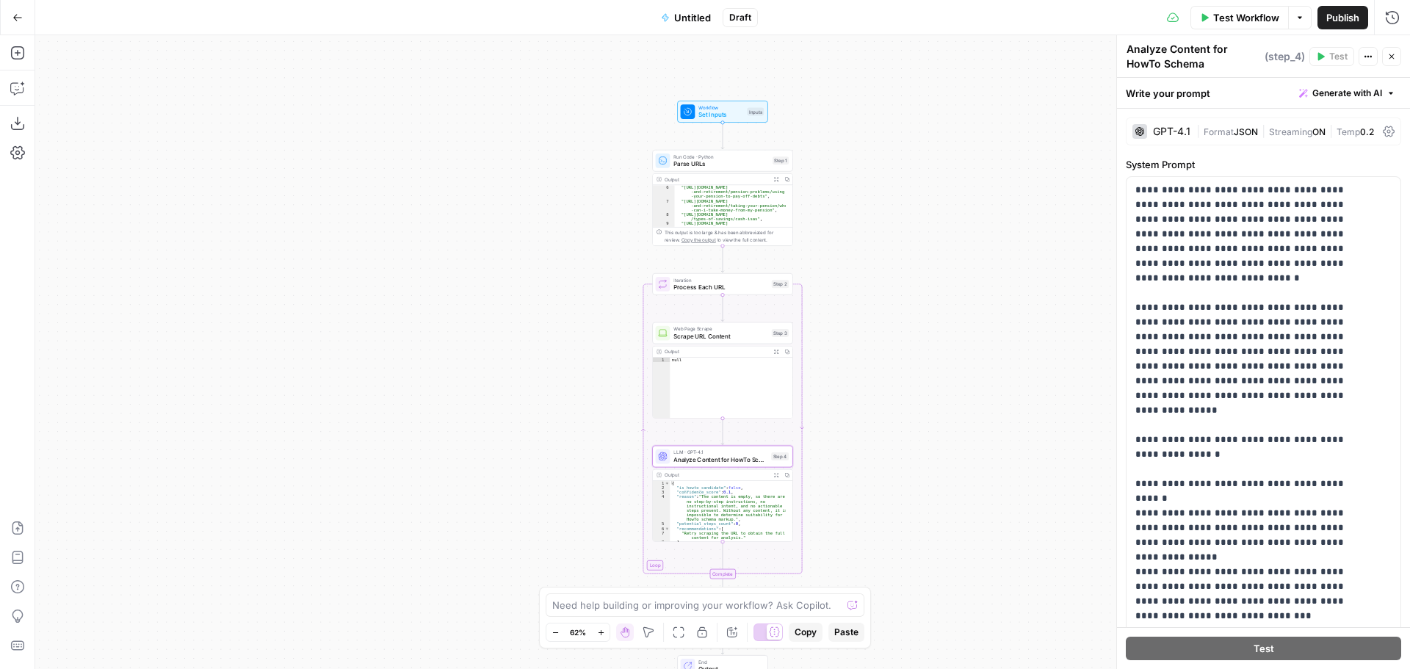
scroll to position [12, 0]
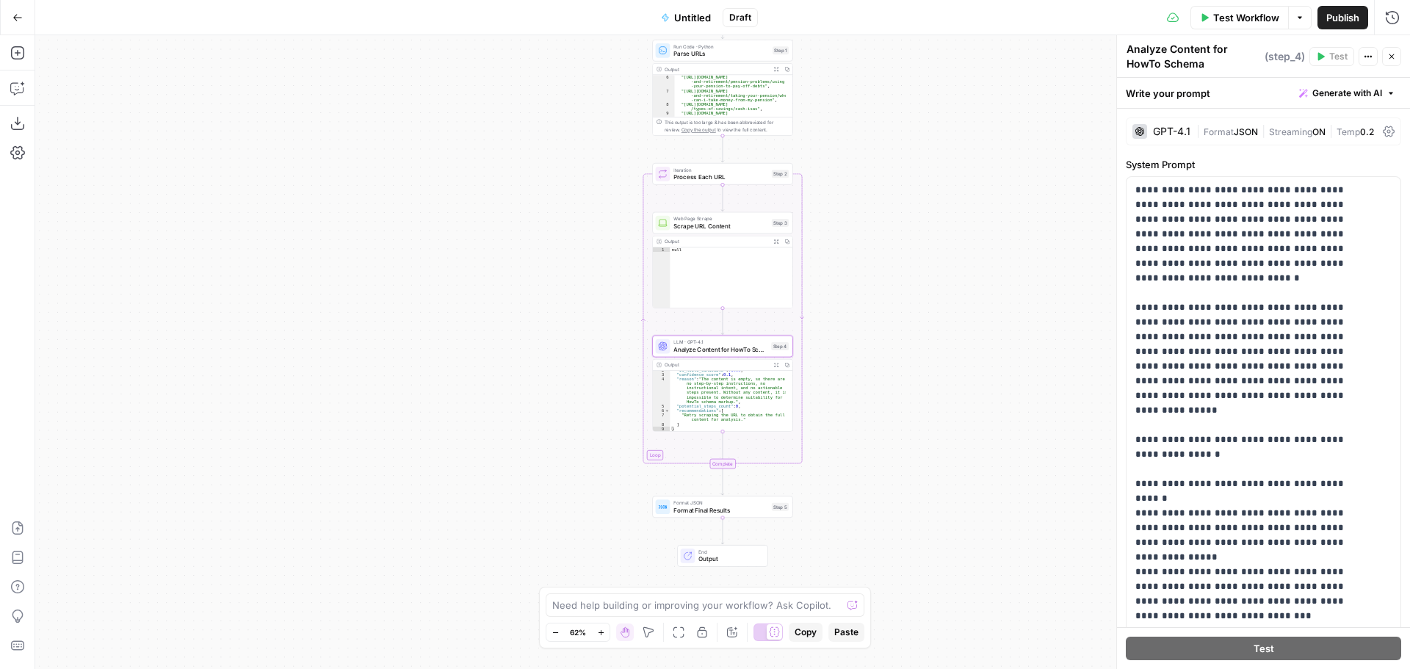
click at [720, 563] on span "Output" at bounding box center [730, 559] width 62 height 9
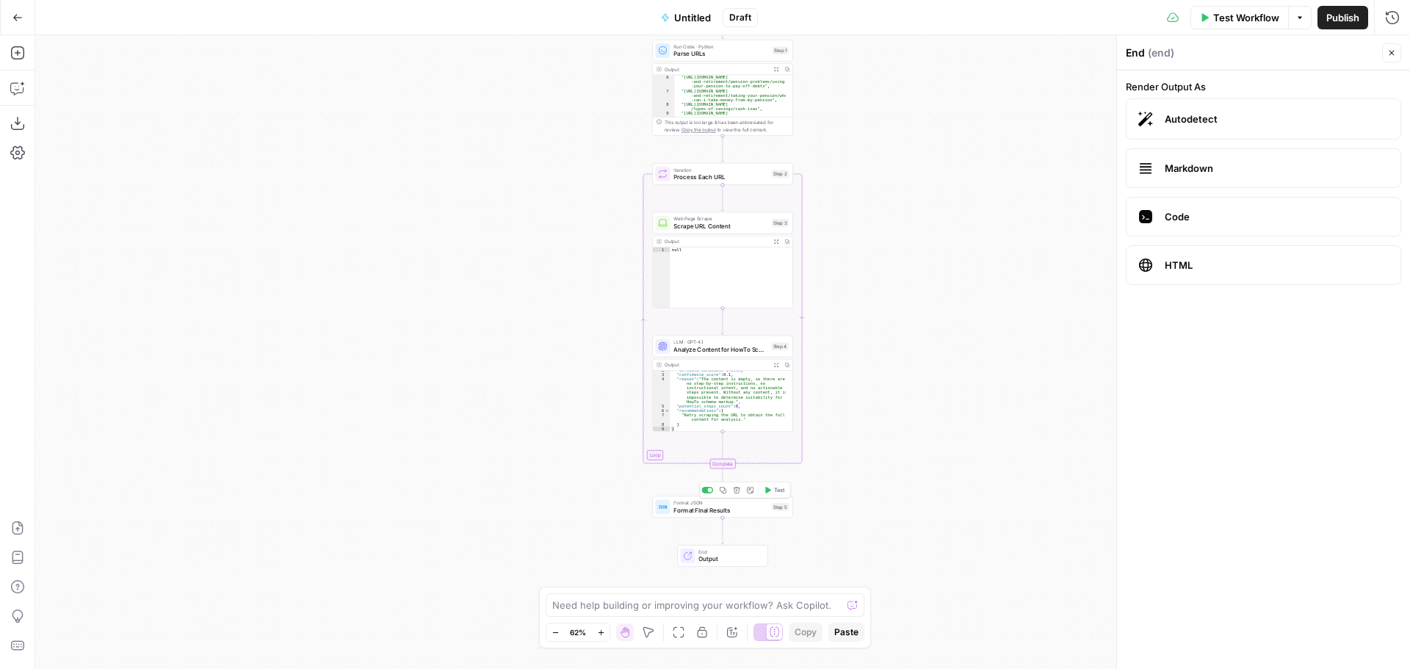
click at [739, 513] on span "Format Final Results" at bounding box center [721, 509] width 94 height 9
type textarea "Format Final Results"
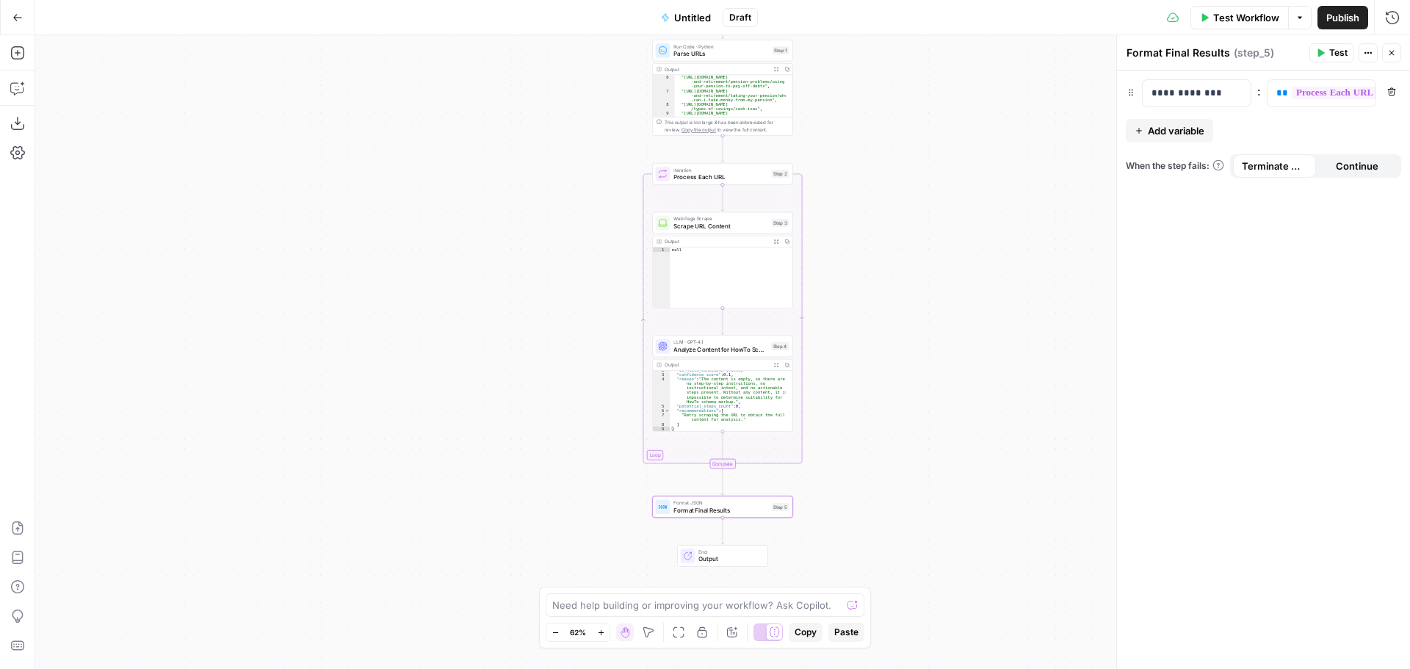
type textarea "**********"
click at [704, 397] on div ""is_howto_candidate" : false , "confidence_score" : 0.1 , "reason" : "The conte…" at bounding box center [728, 403] width 116 height 70
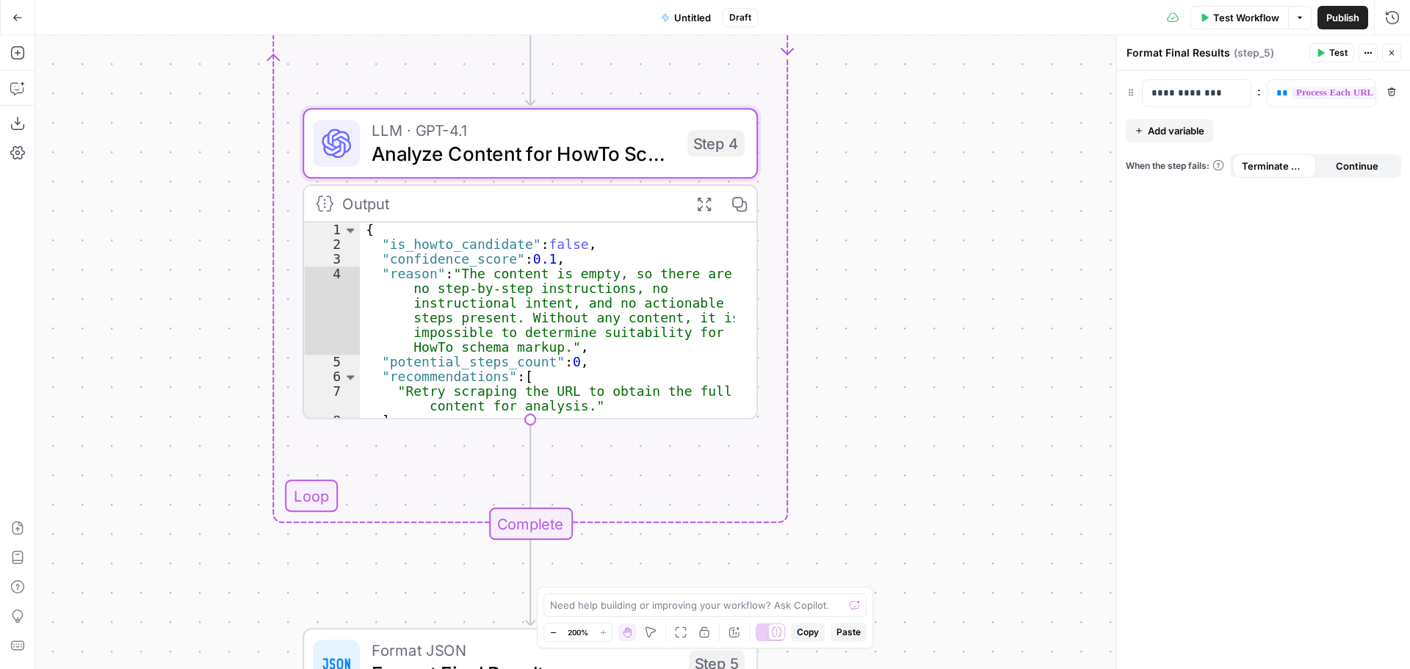
click at [552, 634] on icon "button" at bounding box center [553, 633] width 8 height 8
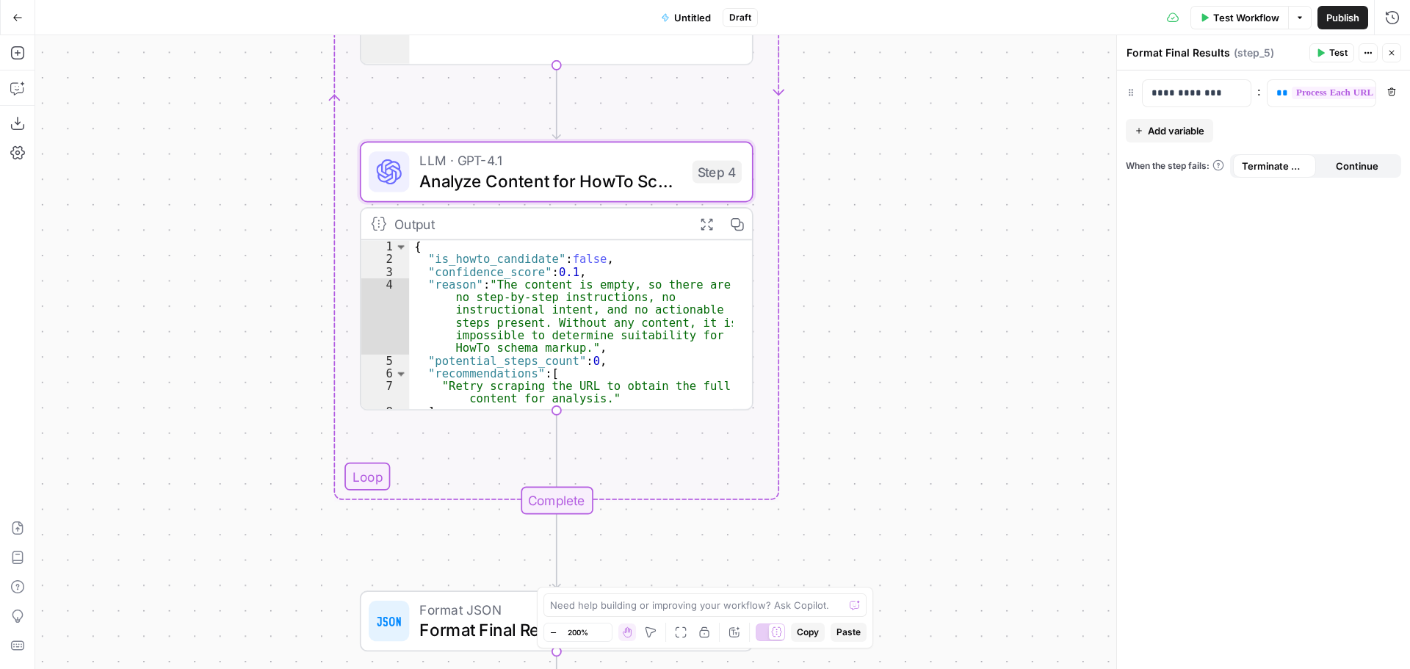
click at [552, 634] on icon "button" at bounding box center [553, 633] width 8 height 8
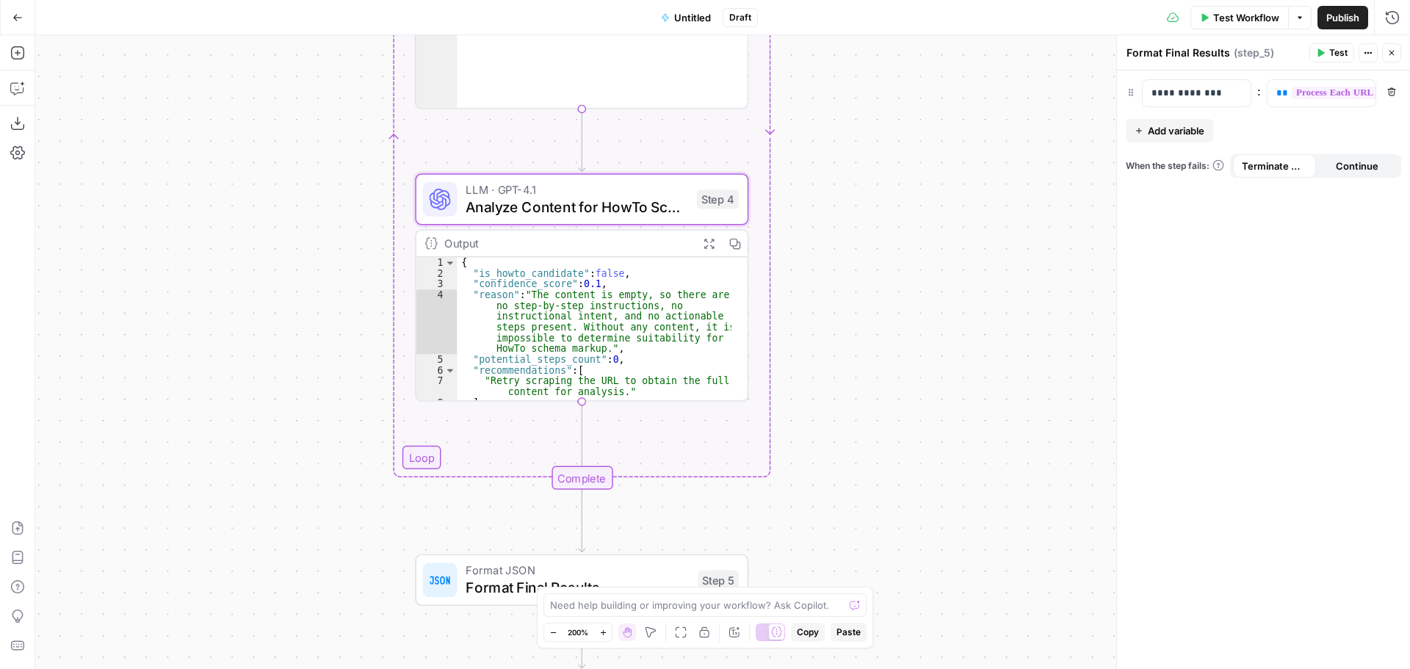
click at [552, 634] on icon "button" at bounding box center [553, 633] width 8 height 8
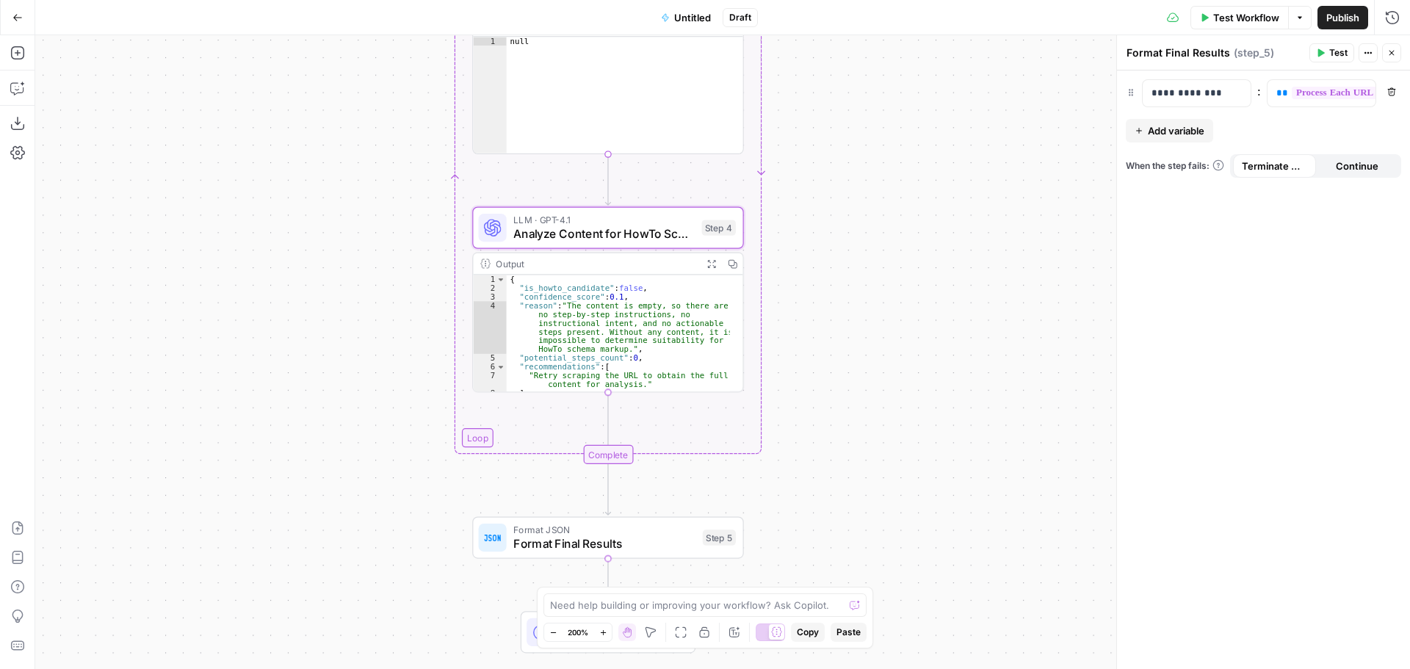
click at [552, 634] on icon "button" at bounding box center [553, 633] width 8 height 8
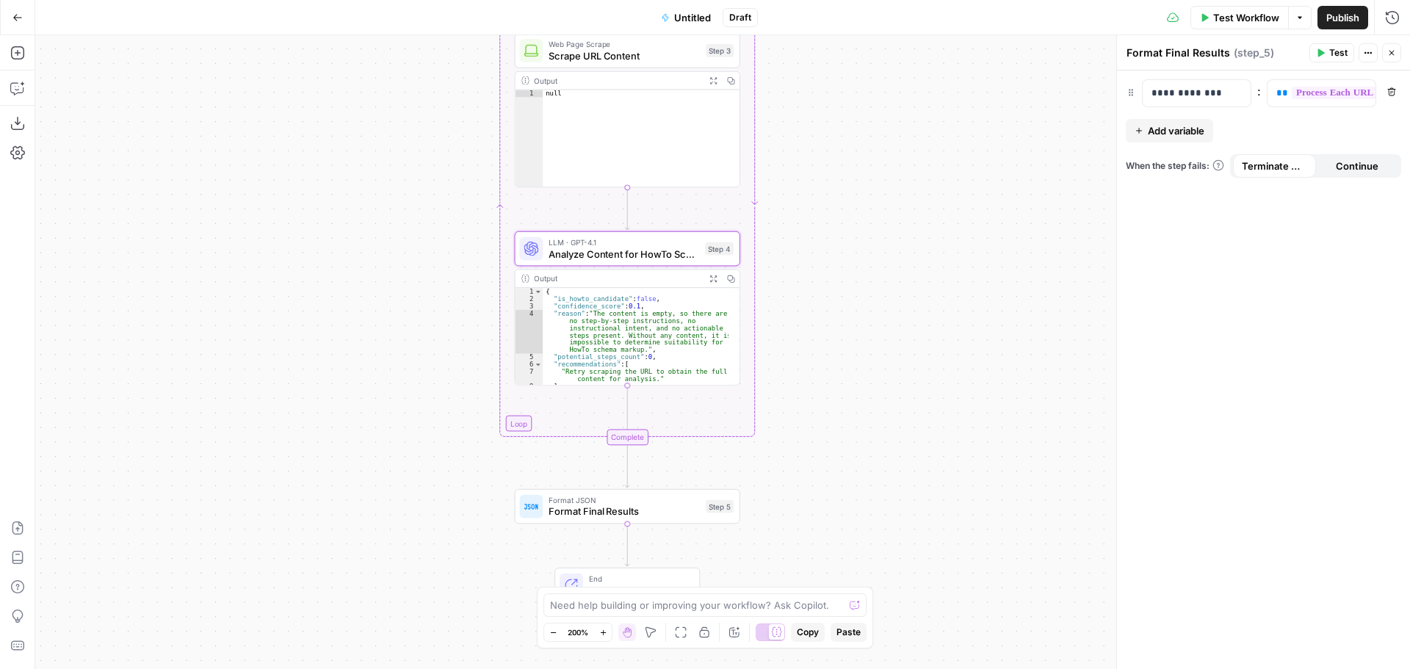
click at [552, 634] on icon "button" at bounding box center [553, 633] width 8 height 8
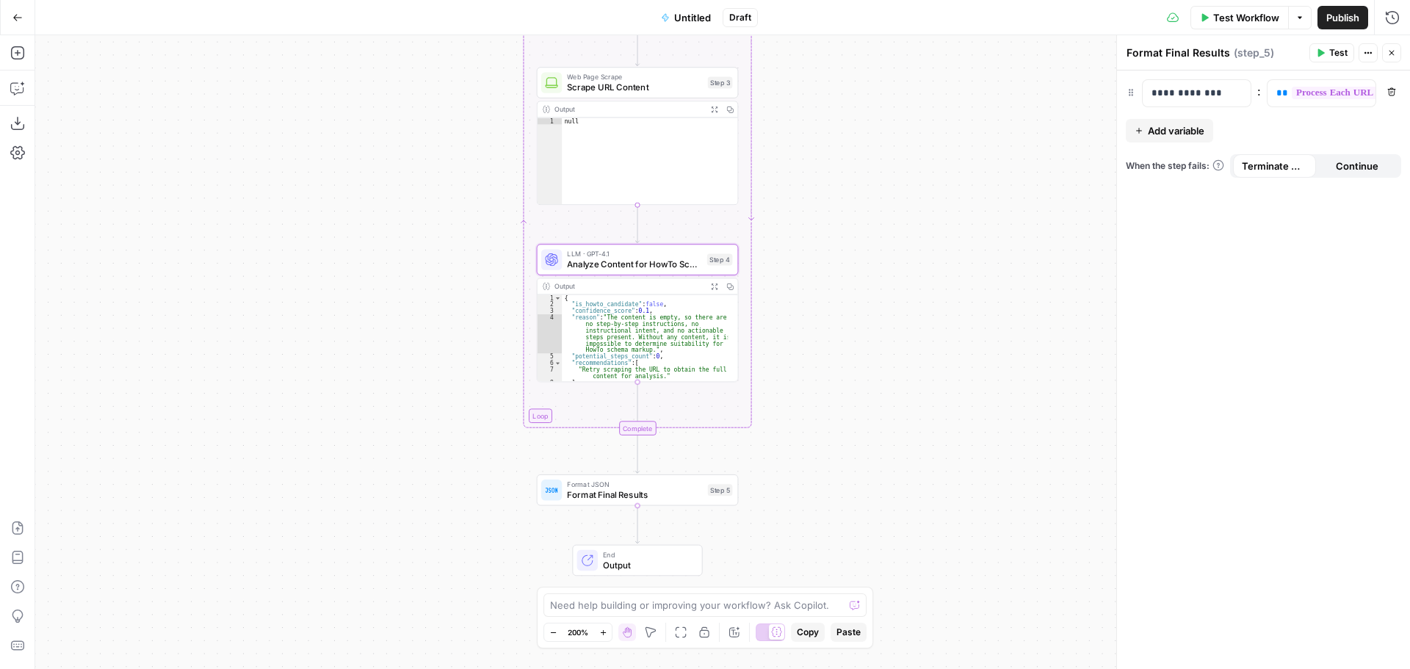
click at [552, 634] on icon "button" at bounding box center [553, 633] width 8 height 8
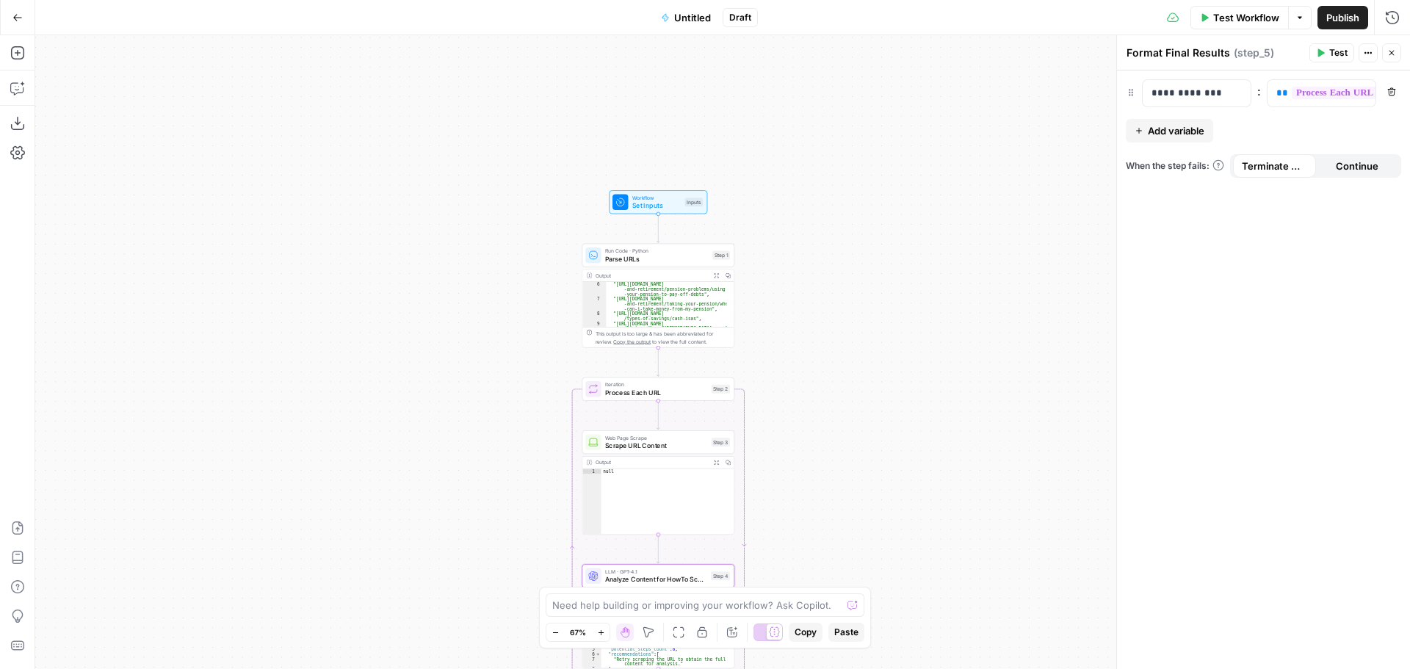
click at [660, 441] on span "Scrape URL Content" at bounding box center [656, 446] width 102 height 10
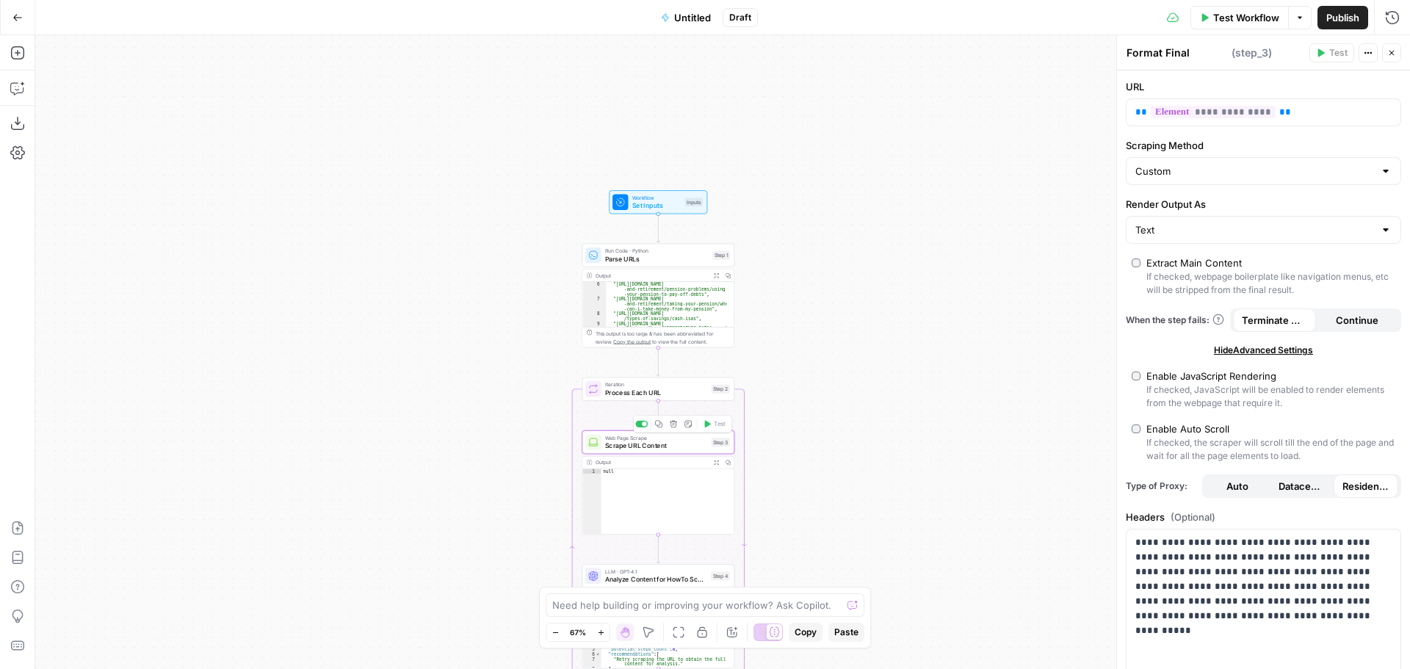
type textarea "Scrape URL Content"
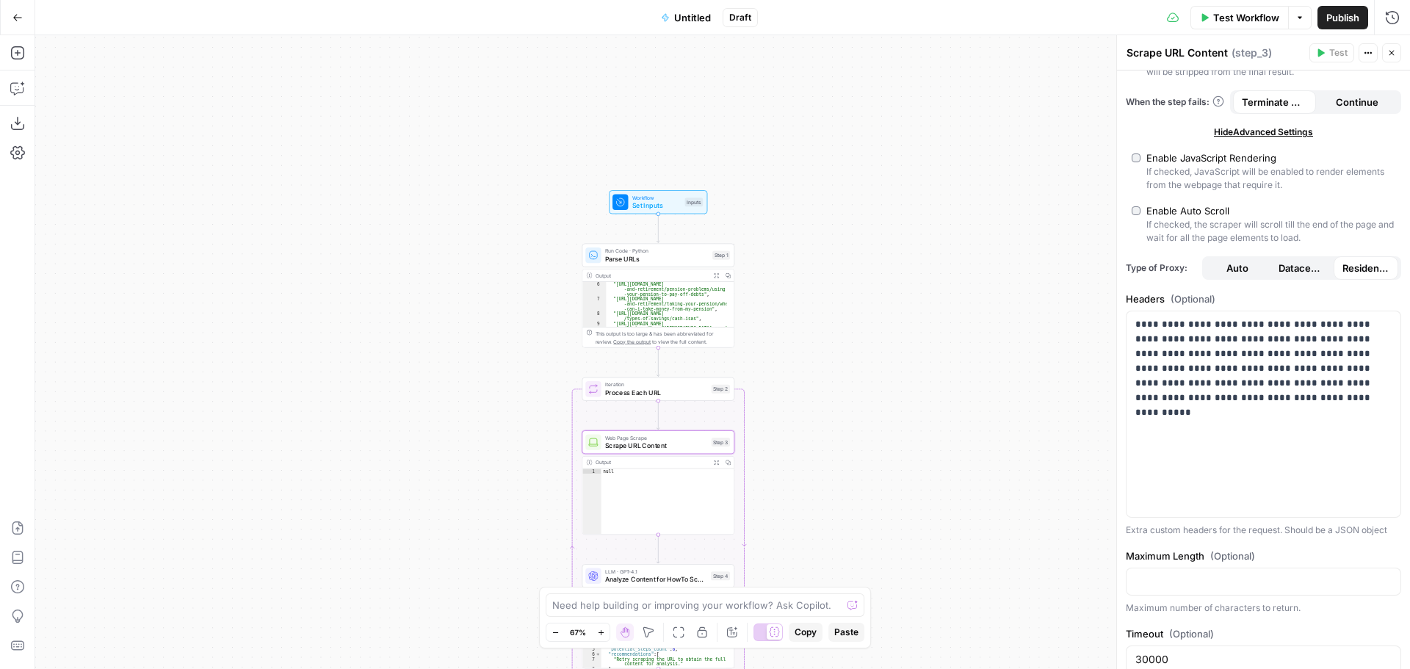
scroll to position [220, 0]
drag, startPoint x: 1142, startPoint y: 322, endPoint x: 1288, endPoint y: 422, distance: 177.3
click at [1288, 422] on div "**********" at bounding box center [1264, 412] width 274 height 206
click at [1236, 452] on div "**********" at bounding box center [1264, 412] width 274 height 206
click at [17, 86] on icon "button" at bounding box center [17, 88] width 15 height 15
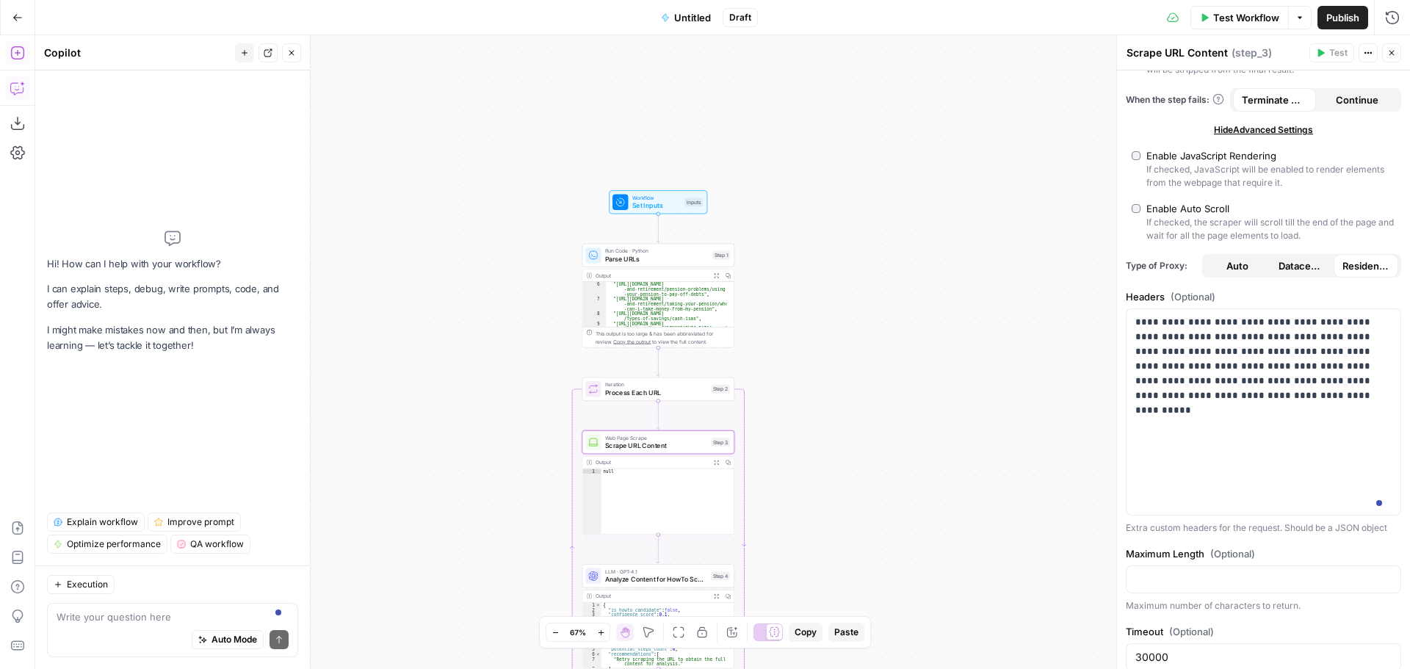
click at [11, 45] on button "Add Steps" at bounding box center [18, 53] width 24 height 24
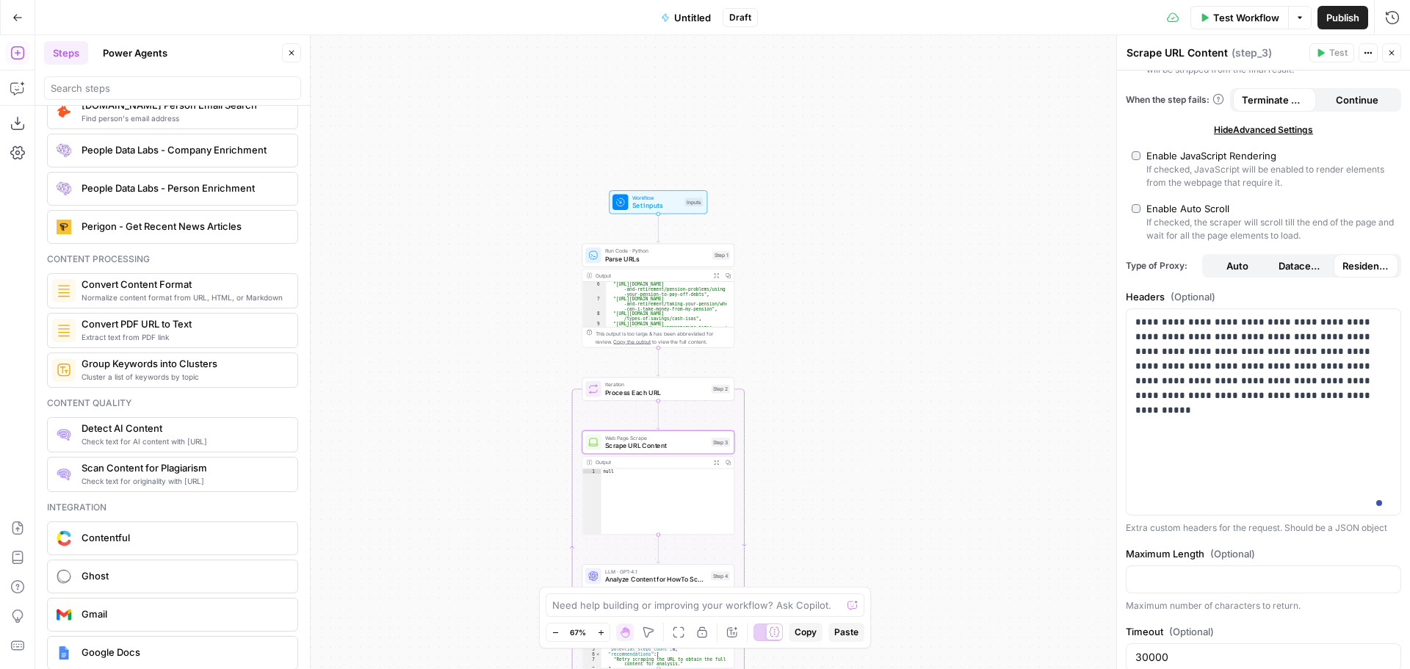
scroll to position [2124, 0]
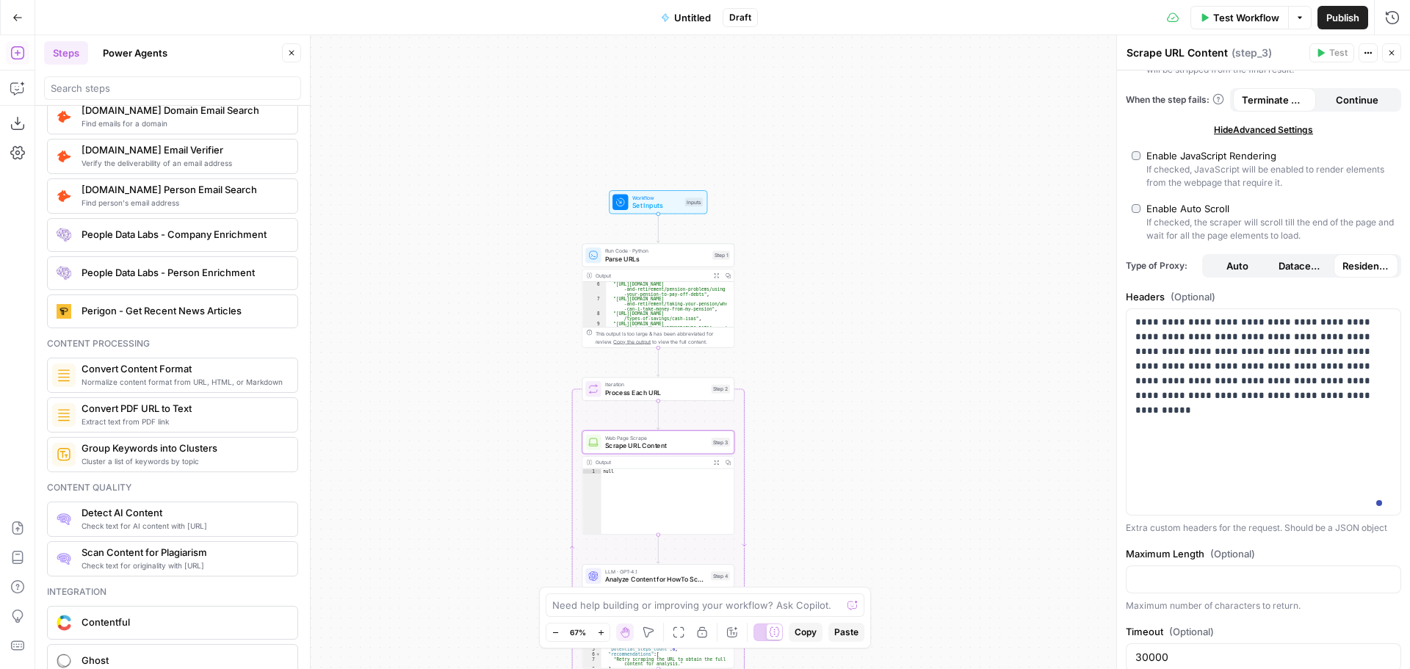
click at [148, 51] on button "Power Agents" at bounding box center [135, 53] width 82 height 24
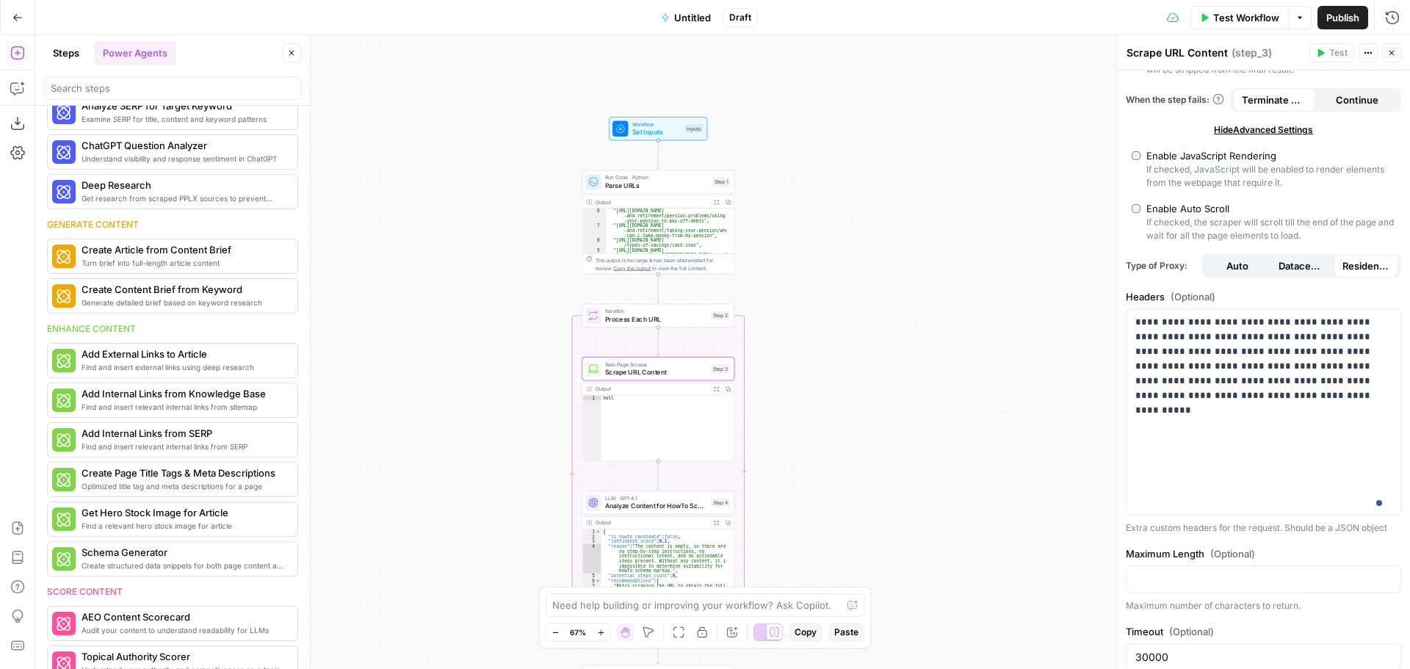
scroll to position [0, 0]
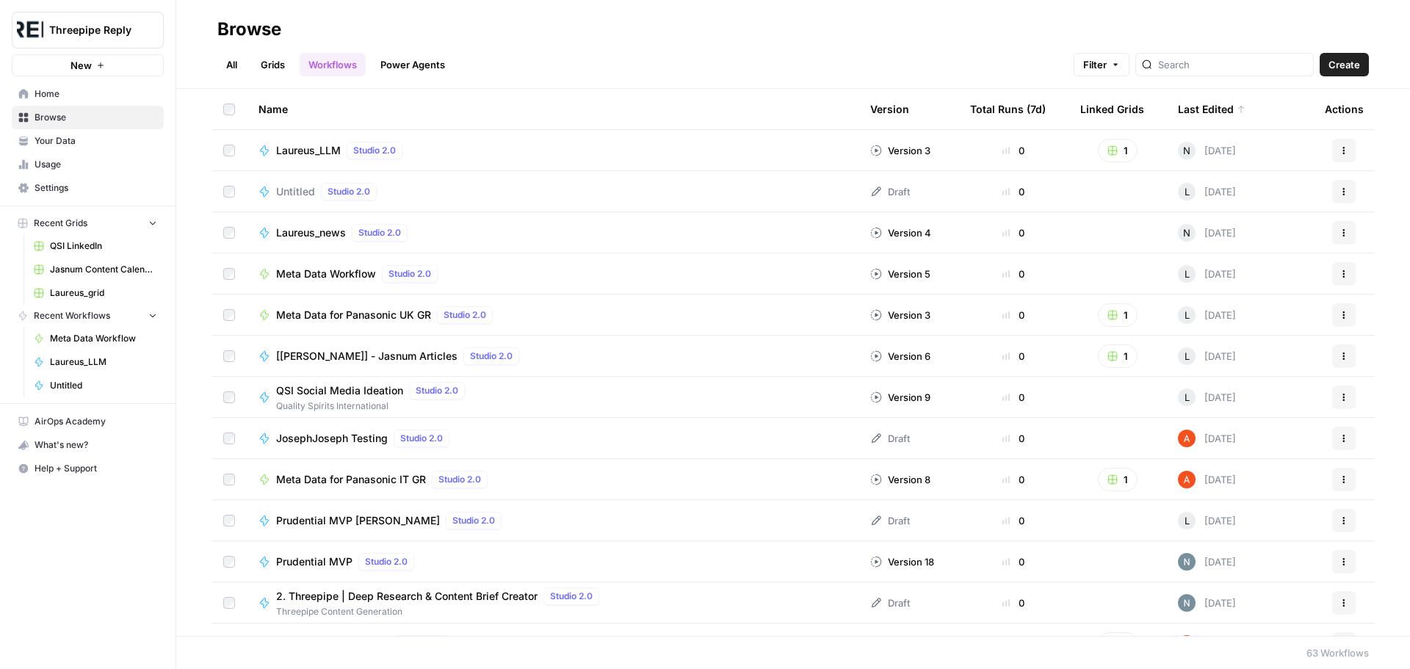
click at [300, 195] on span "Untitled" at bounding box center [295, 191] width 39 height 15
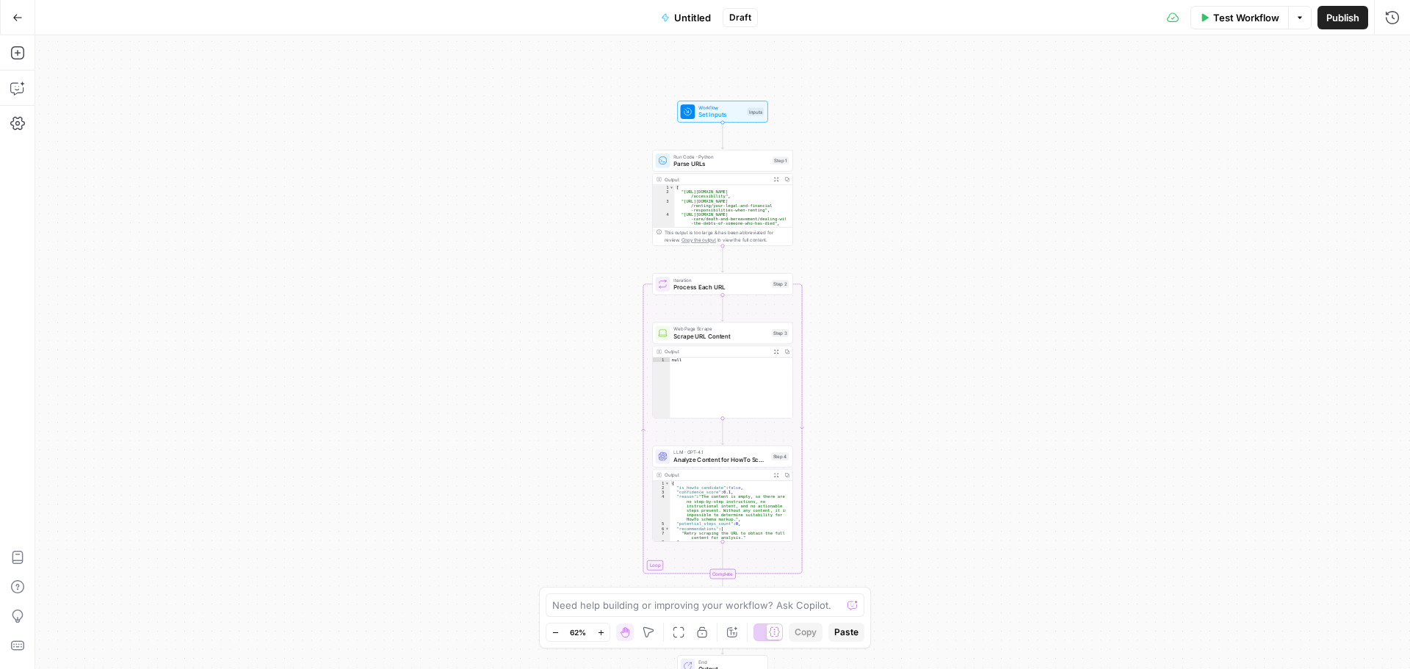
click at [19, 13] on icon "button" at bounding box center [17, 17] width 10 height 10
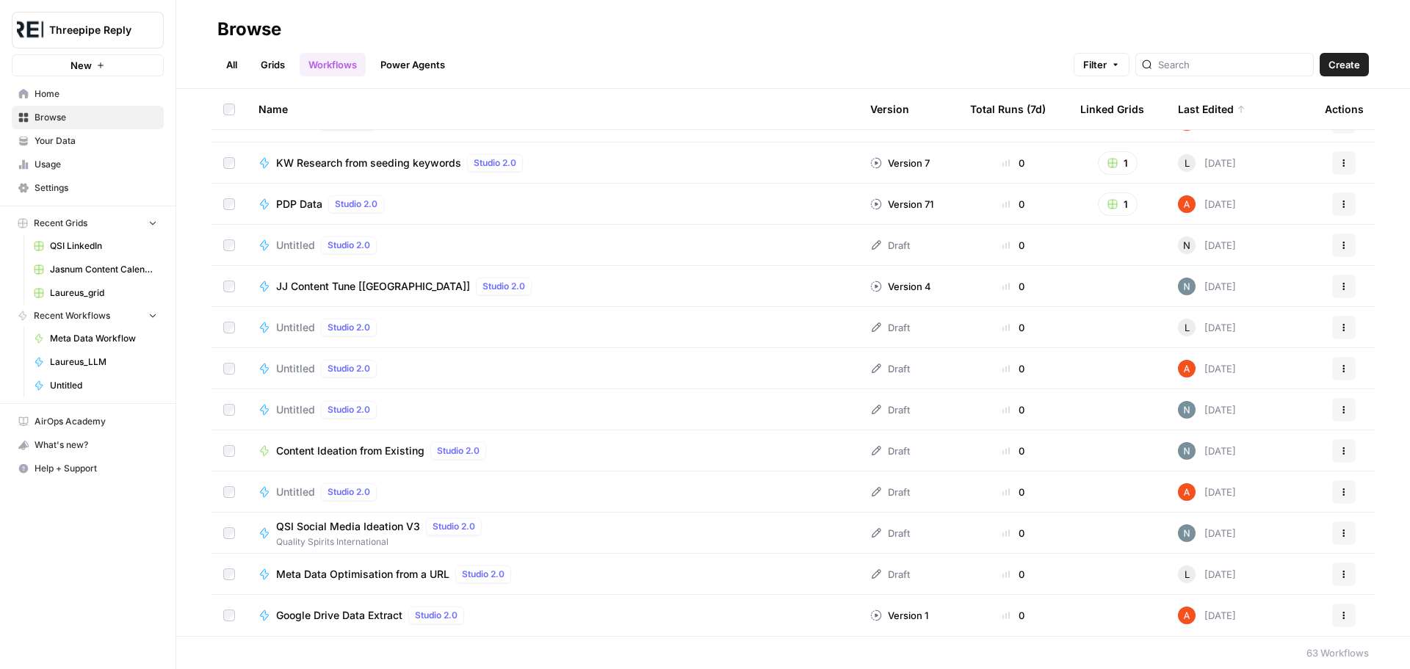
scroll to position [1939, 0]
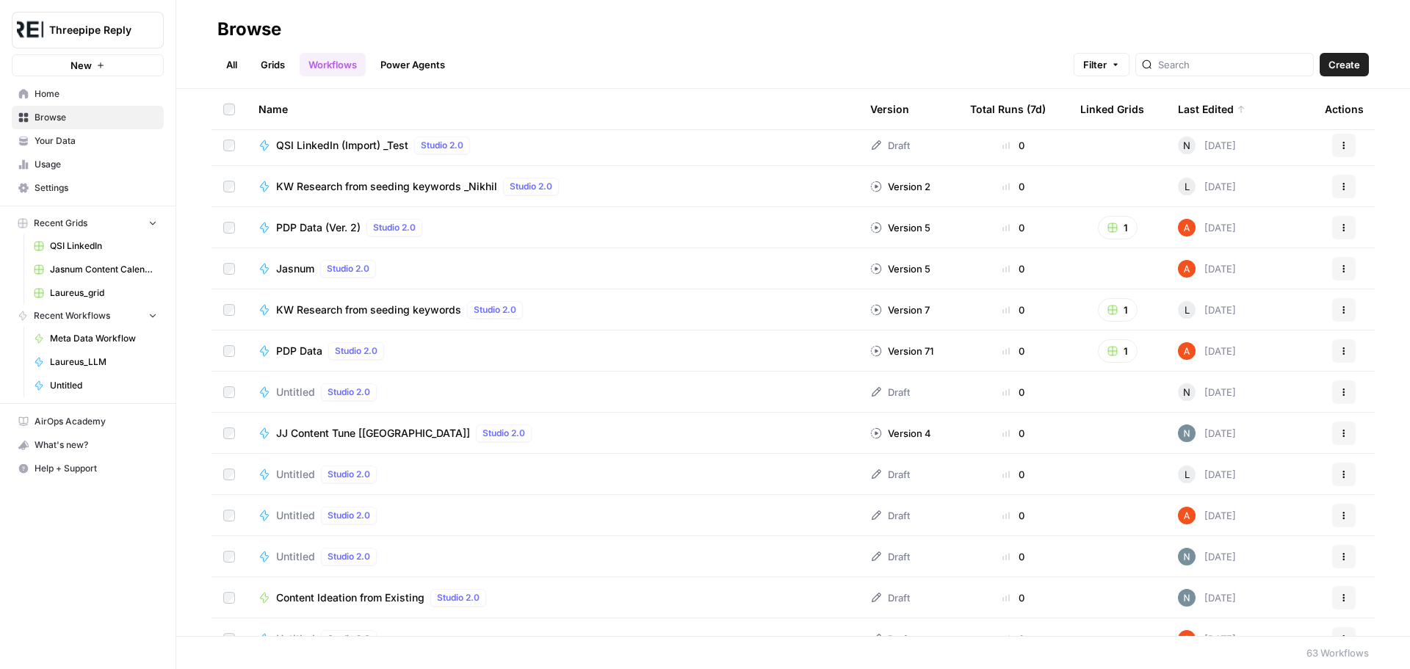
click at [344, 439] on span "JJ Content Tune [NC]" at bounding box center [373, 433] width 194 height 15
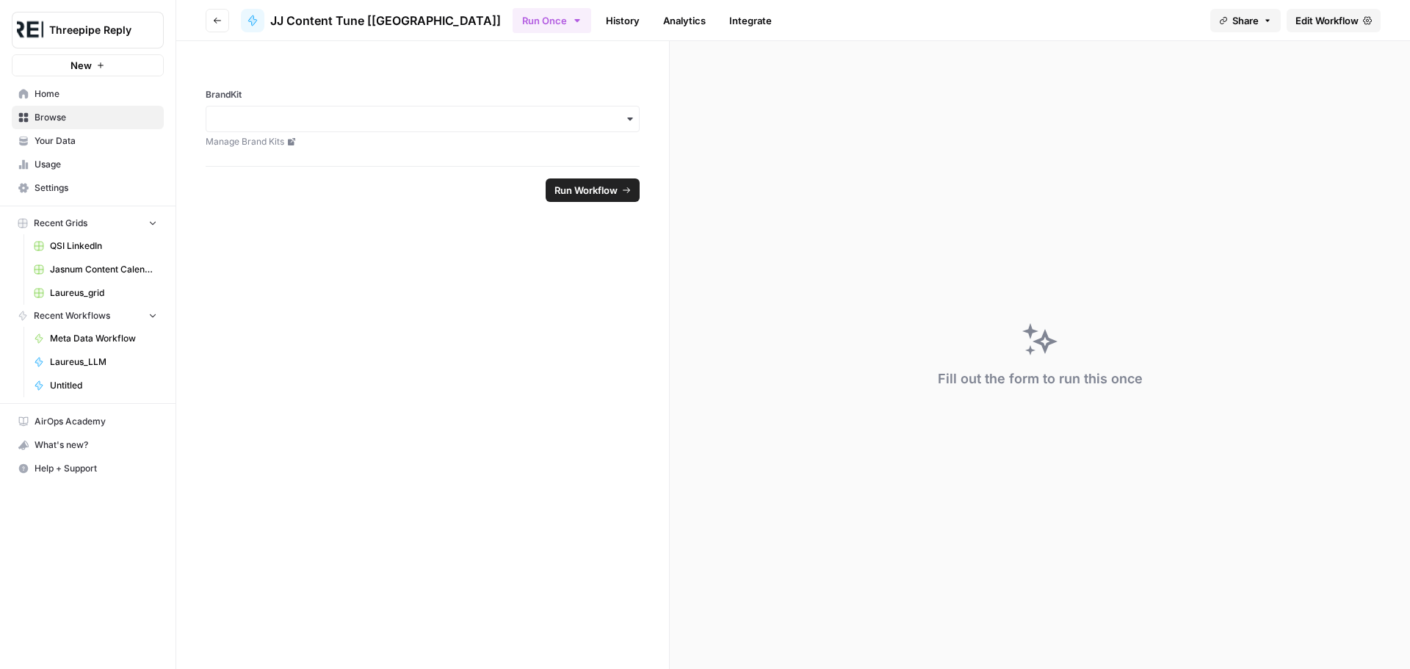
click at [1323, 21] on span "Edit Workflow" at bounding box center [1327, 20] width 63 height 15
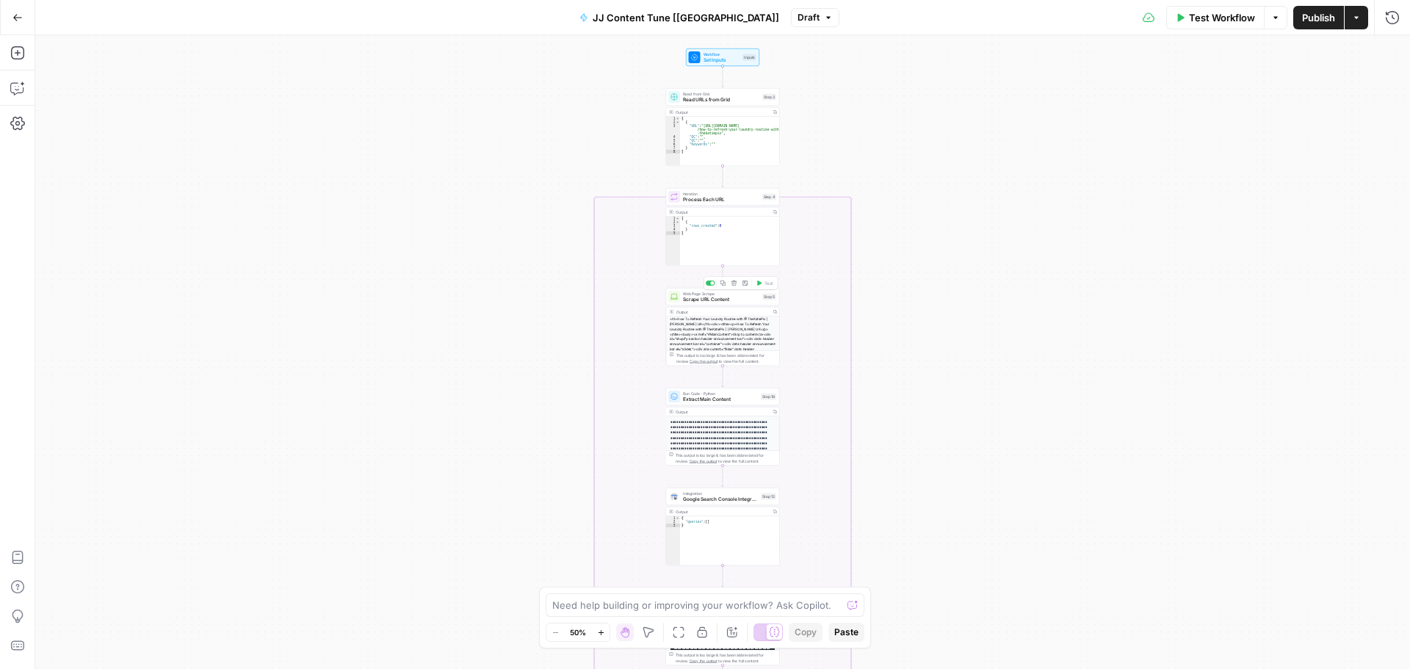
scroll to position [73, 0]
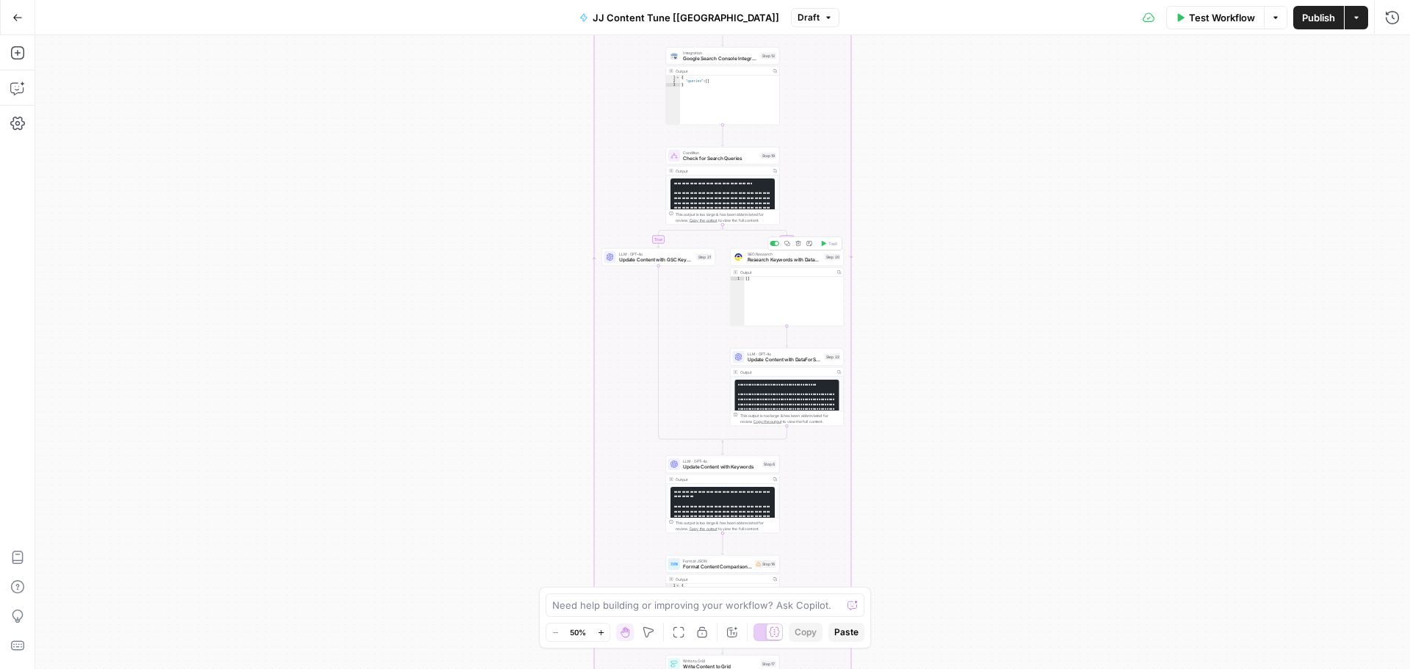
click at [782, 259] on span "Research Keywords with DataForSEO" at bounding box center [785, 259] width 74 height 7
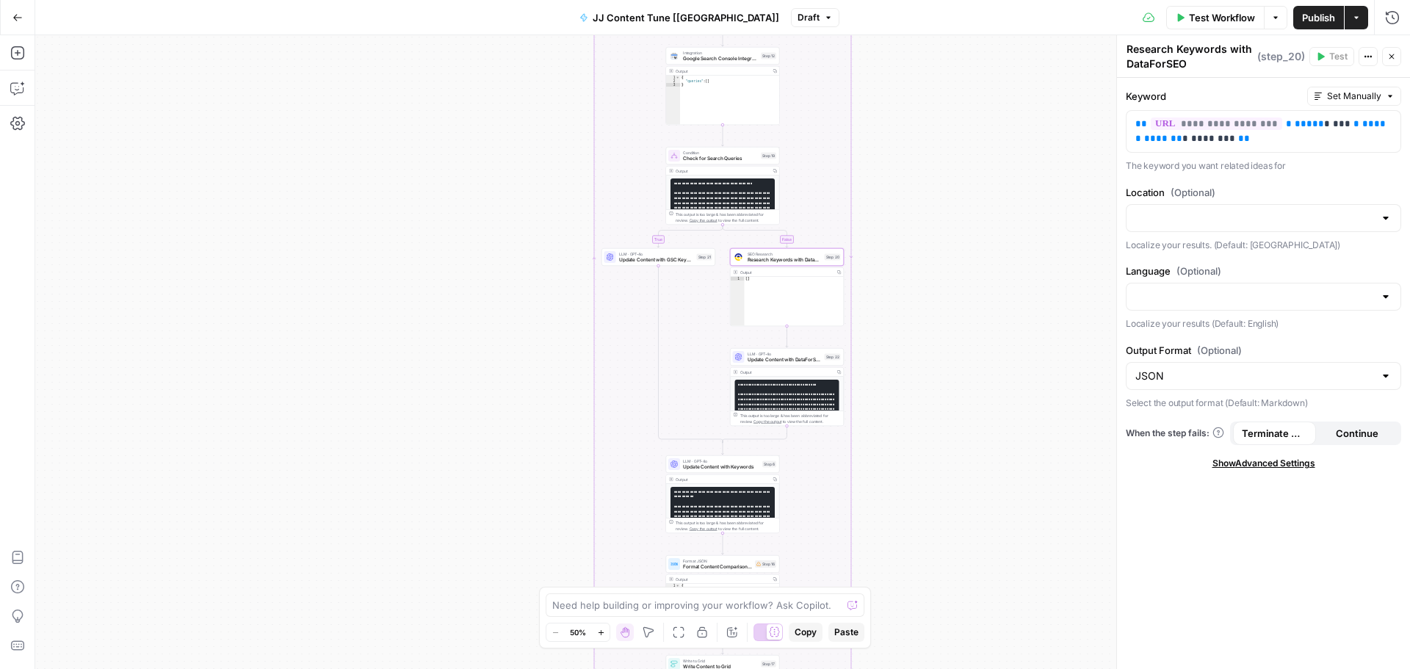
click at [1388, 60] on icon "button" at bounding box center [1392, 56] width 9 height 9
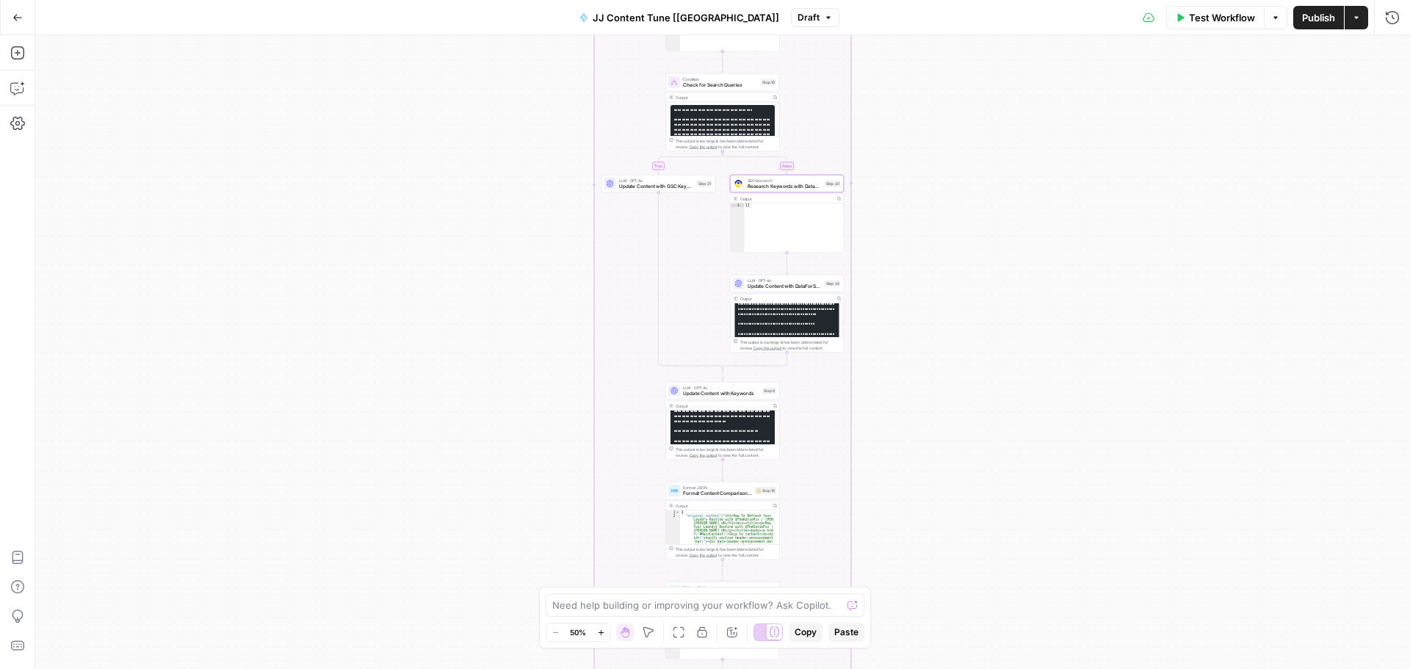
scroll to position [147, 0]
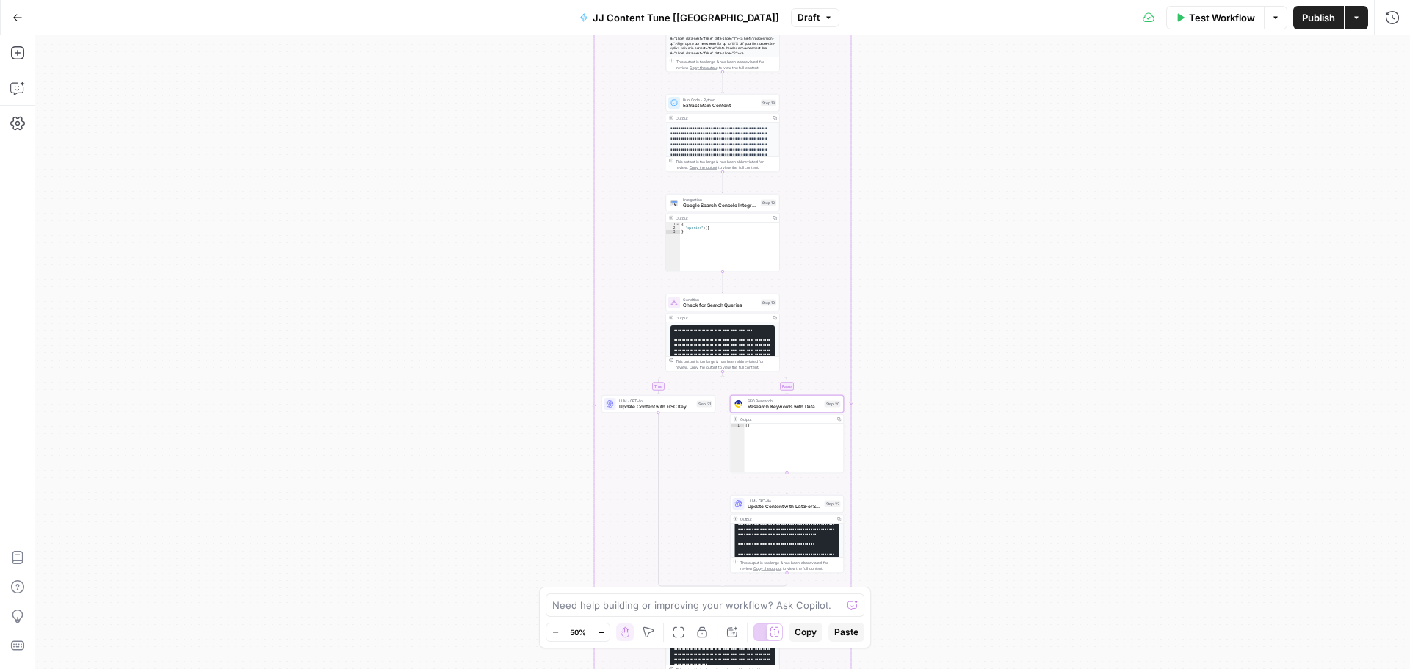
click at [21, 17] on button "Go Back" at bounding box center [17, 17] width 26 height 26
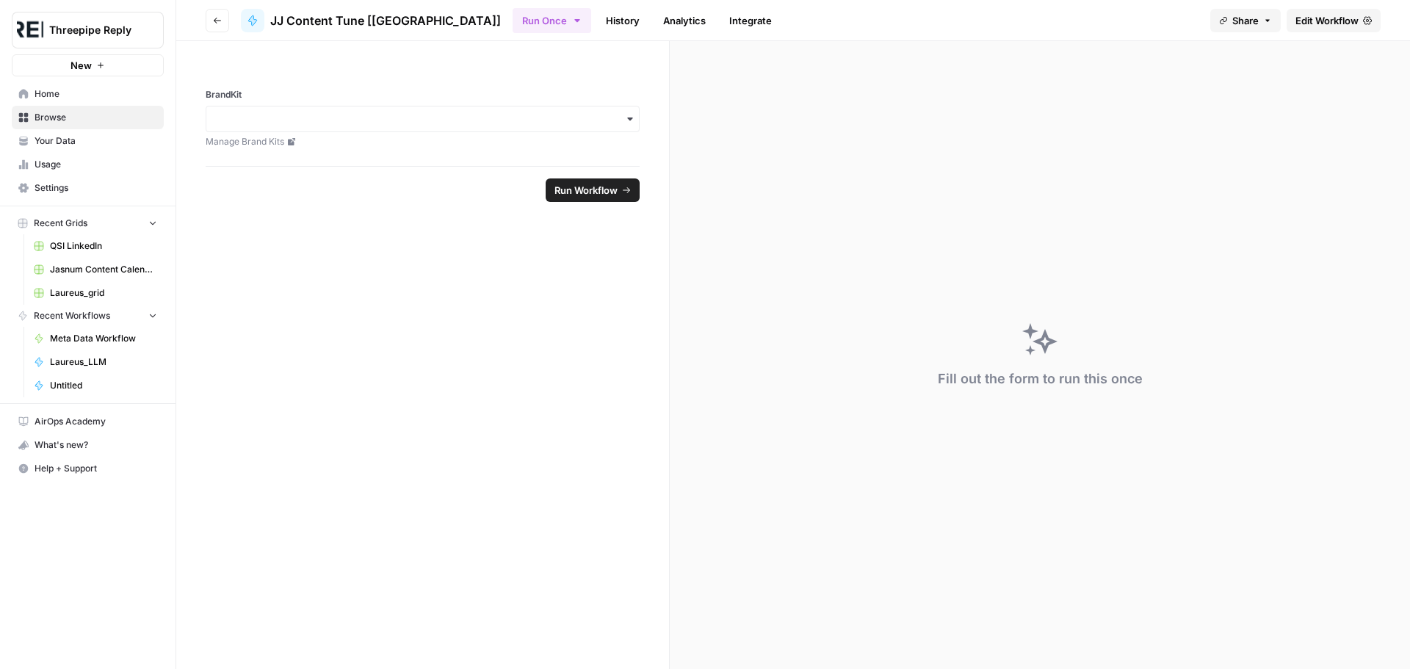
click at [216, 21] on icon "button" at bounding box center [217, 20] width 9 height 9
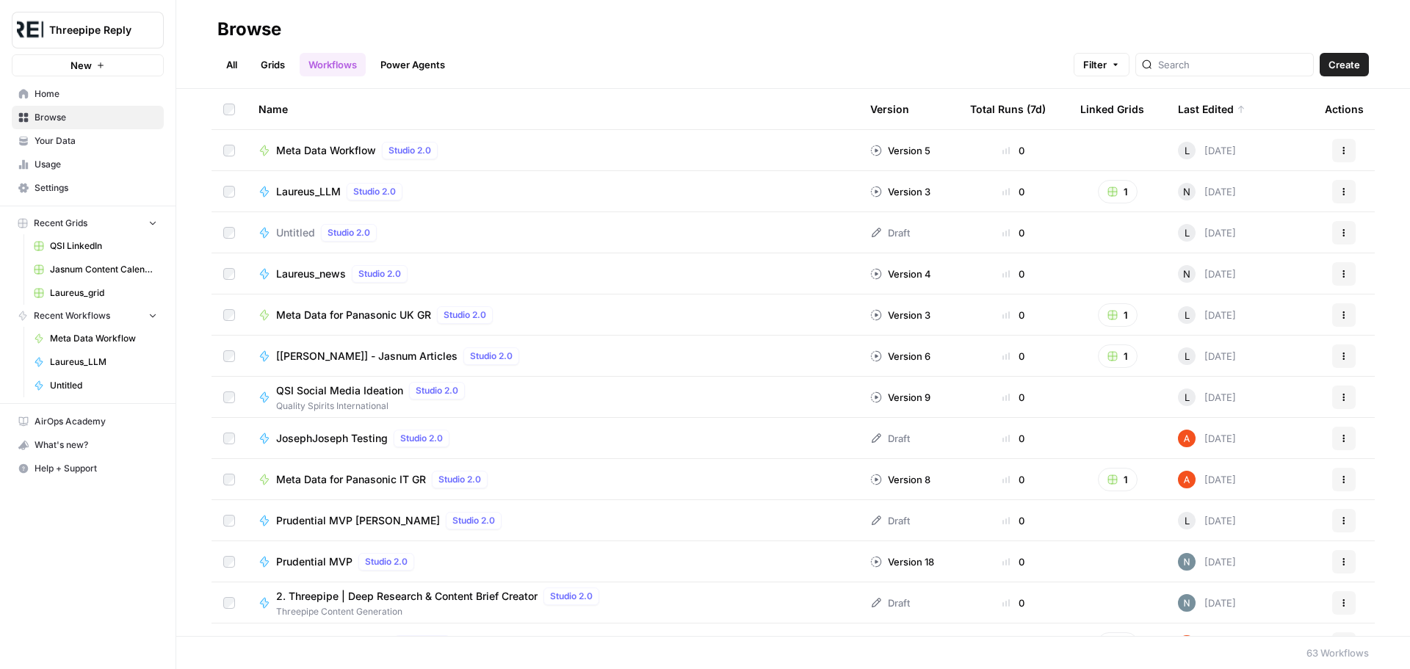
click at [343, 62] on link "Workflows" at bounding box center [333, 65] width 66 height 24
click at [288, 232] on span "Untitled" at bounding box center [295, 233] width 39 height 15
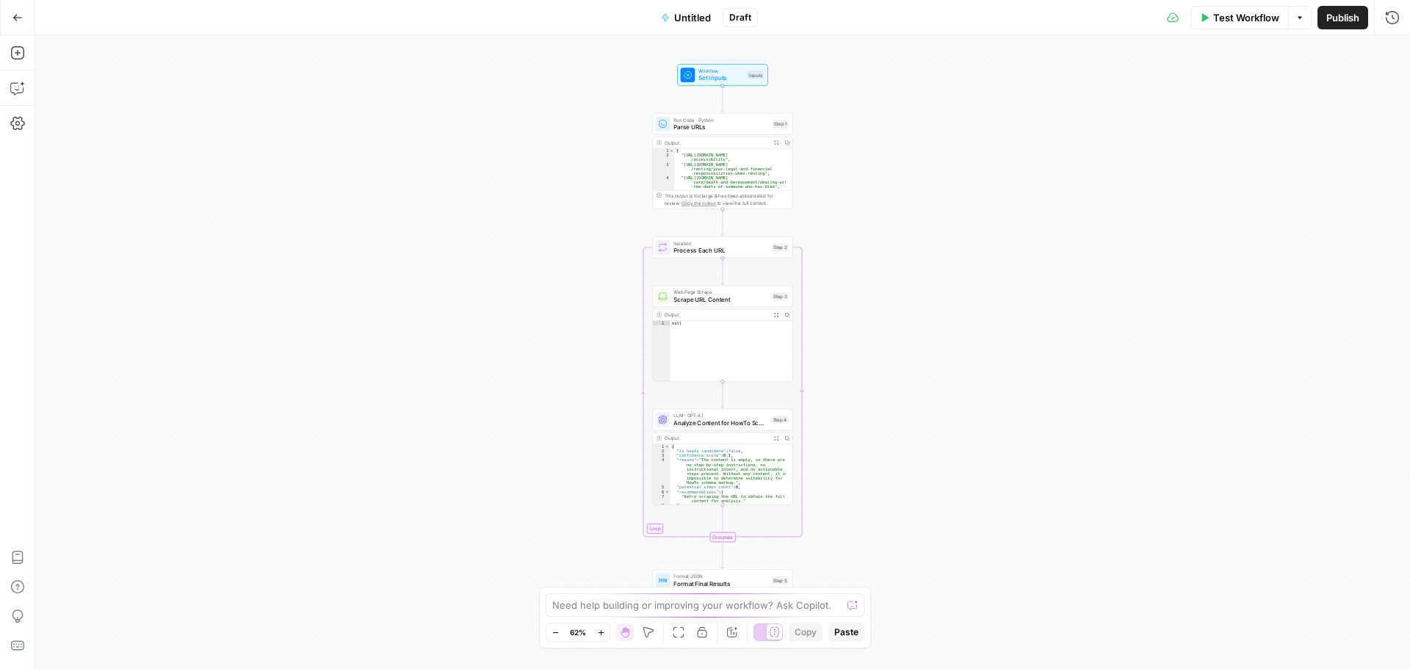
click at [695, 20] on span "Untitled" at bounding box center [692, 17] width 37 height 15
click at [94, 115] on input "Name" at bounding box center [173, 110] width 244 height 15
click at [88, 102] on div "Maps SC" at bounding box center [172, 110] width 257 height 24
click at [101, 116] on input "Maps SC" at bounding box center [173, 110] width 244 height 15
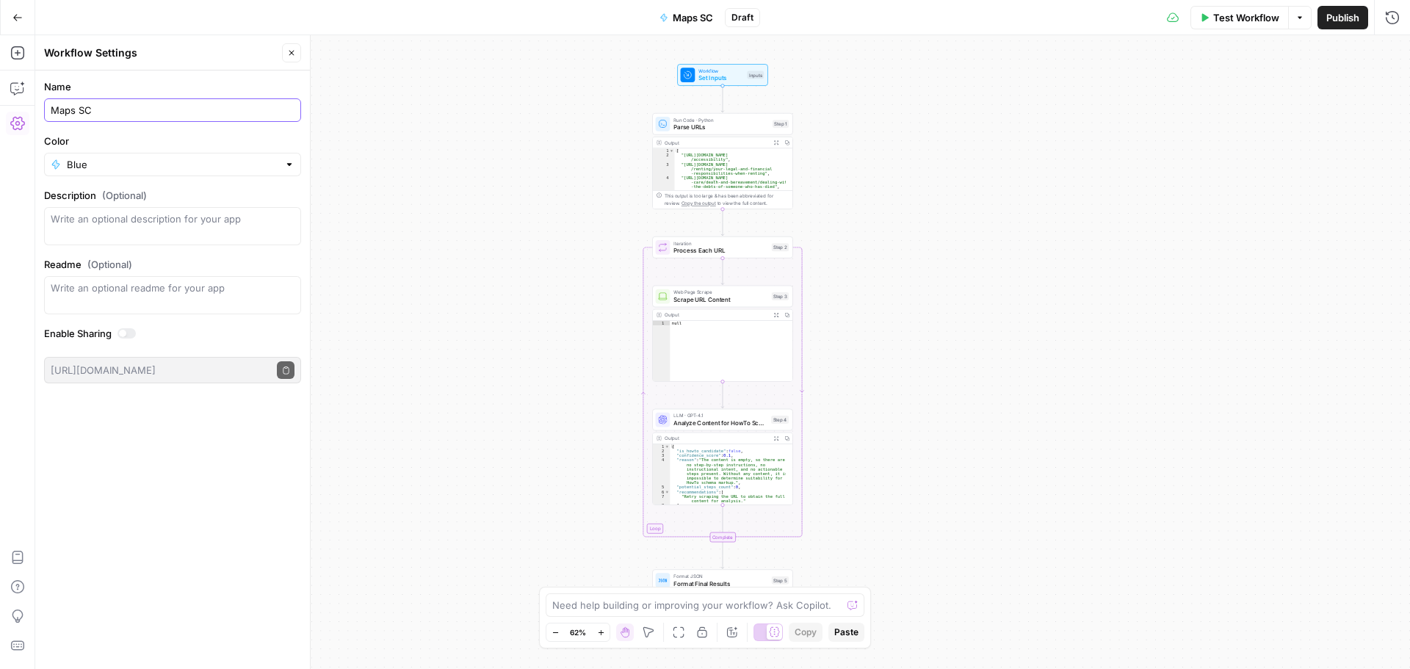
click at [101, 116] on input "Maps SC" at bounding box center [173, 110] width 244 height 15
type input "Maps"
click at [284, 53] on button "Close" at bounding box center [291, 52] width 19 height 19
click at [21, 12] on icon "button" at bounding box center [17, 17] width 10 height 10
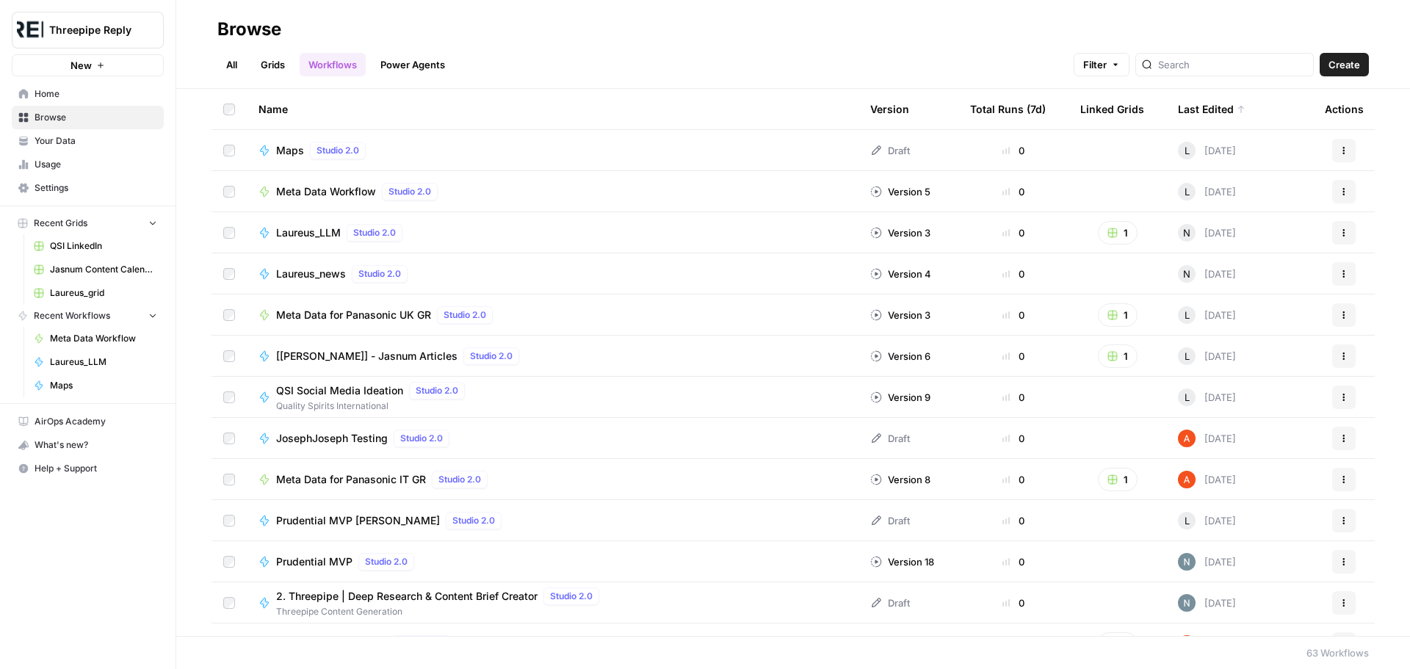
click at [80, 425] on span "AirOps Academy" at bounding box center [96, 421] width 123 height 13
